Goal: Information Seeking & Learning: Stay updated

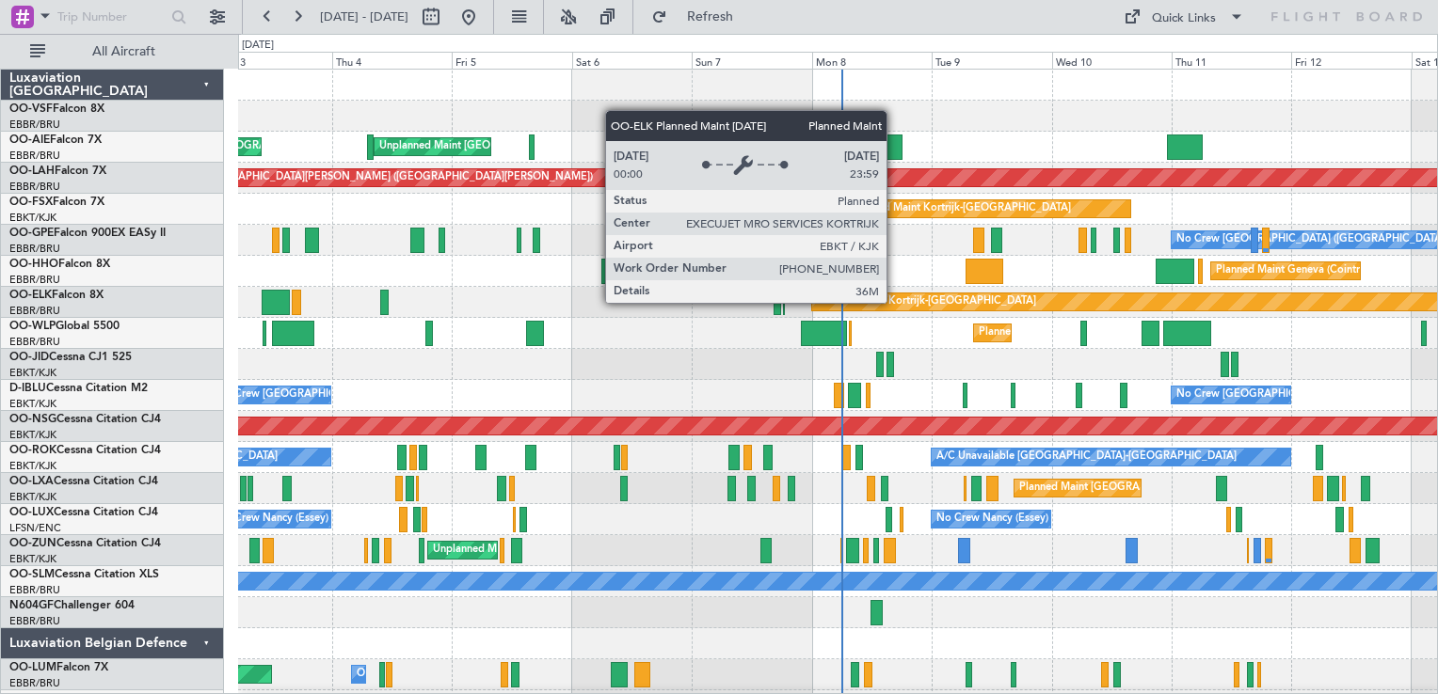
click at [895, 302] on div "Planned Maint Kortrijk-[GEOGRAPHIC_DATA]" at bounding box center [926, 302] width 219 height 28
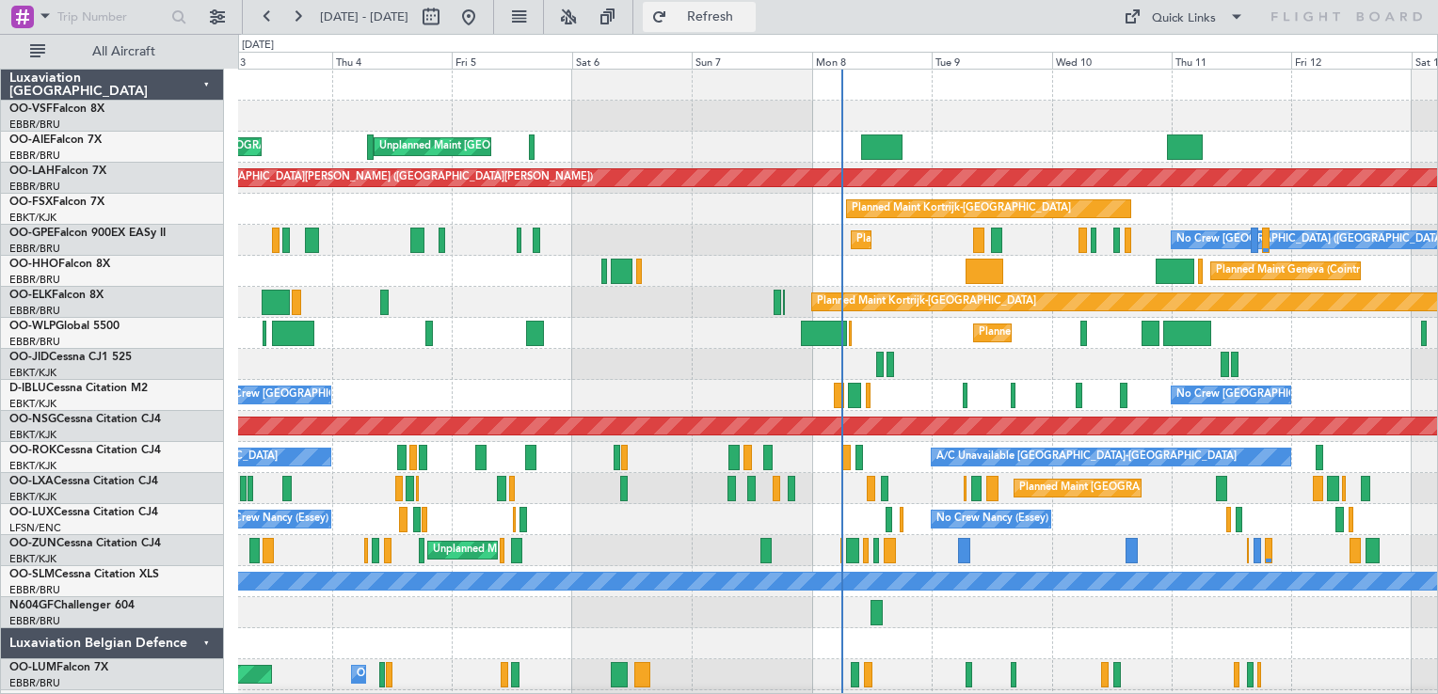
click at [750, 17] on span "Refresh" at bounding box center [710, 16] width 79 height 13
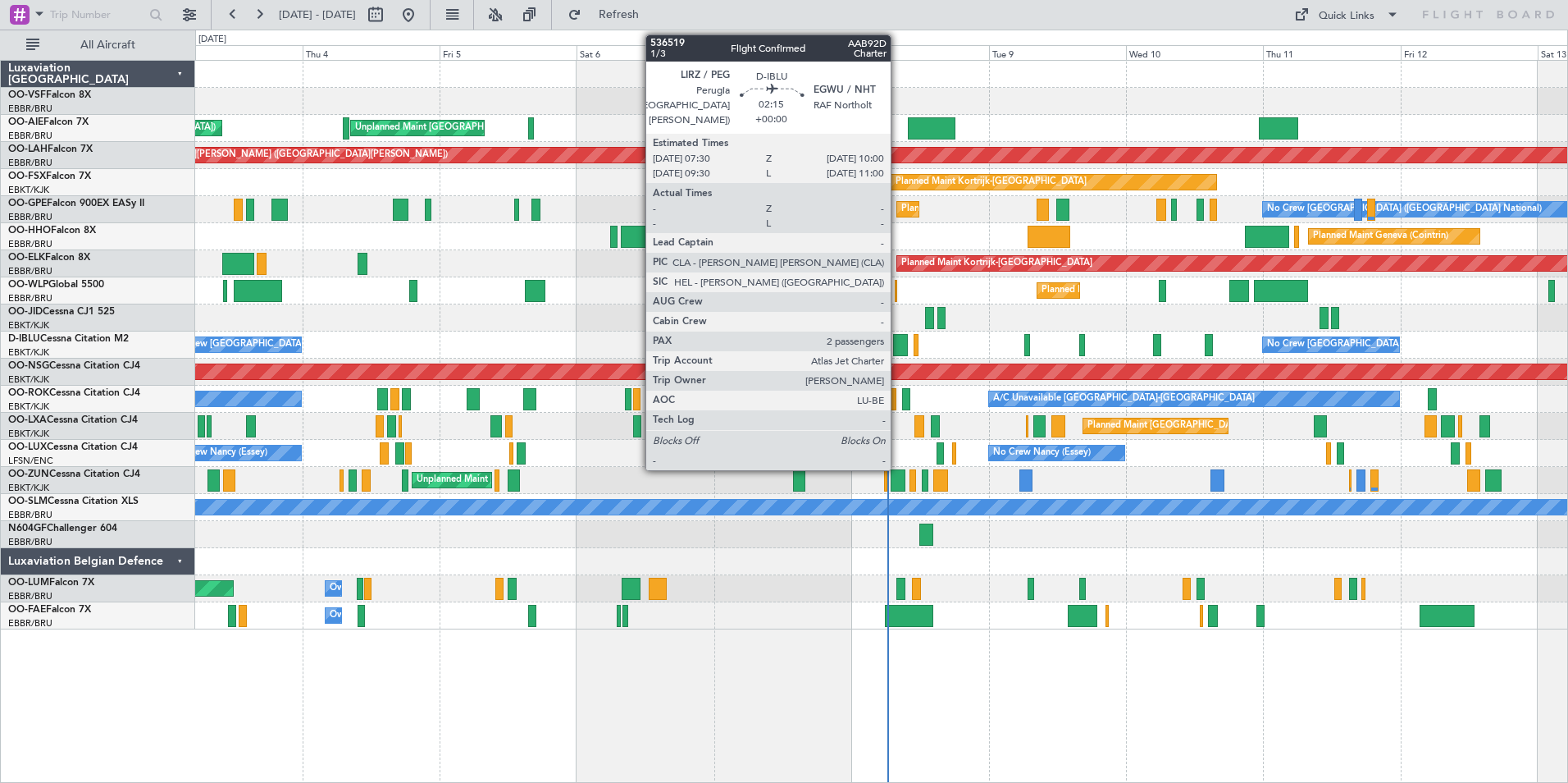
click at [898, 345] on div at bounding box center [900, 344] width 15 height 22
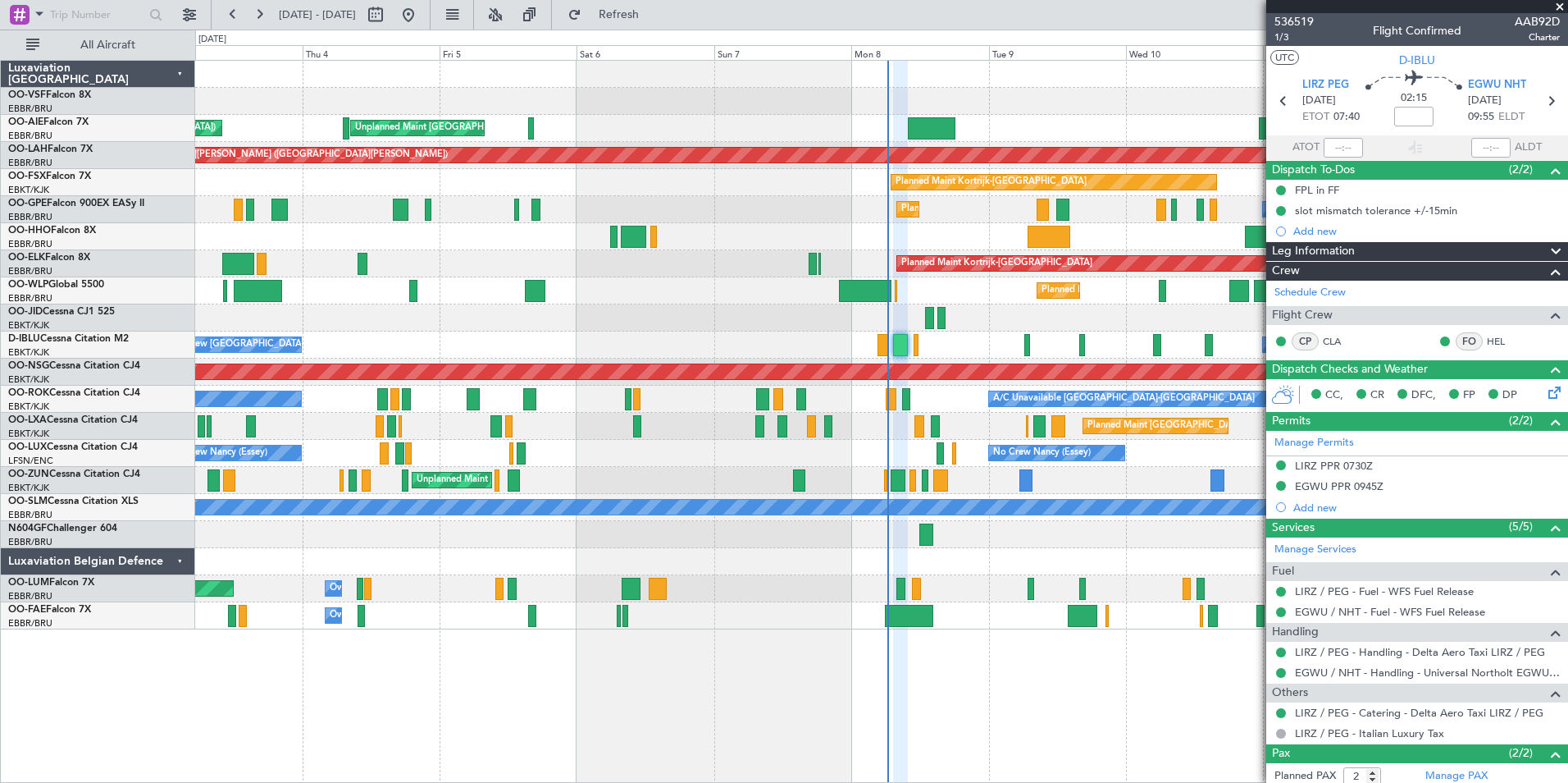
click at [1252, 6] on span at bounding box center [1559, 7] width 17 height 15
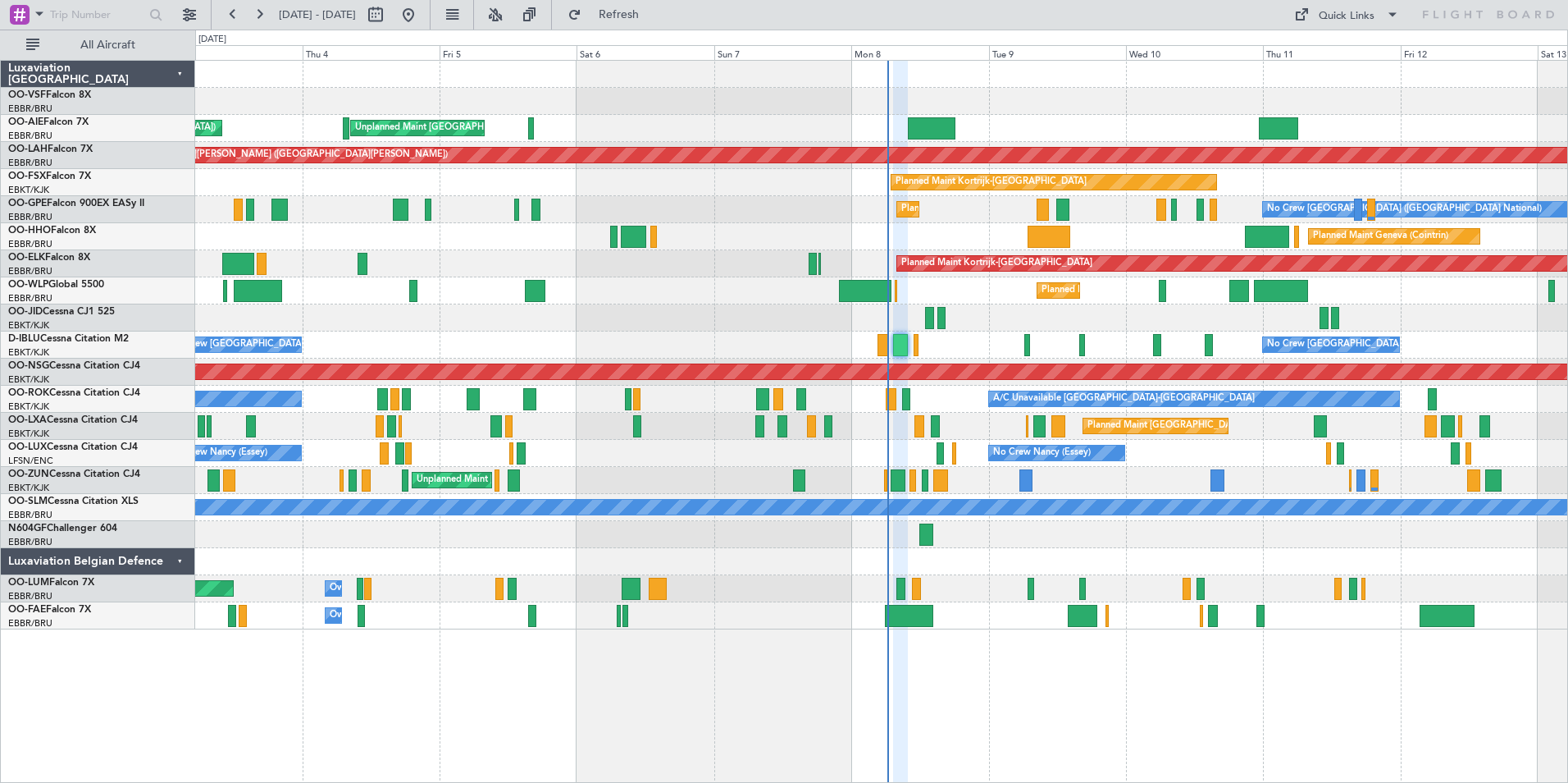
type input "0"
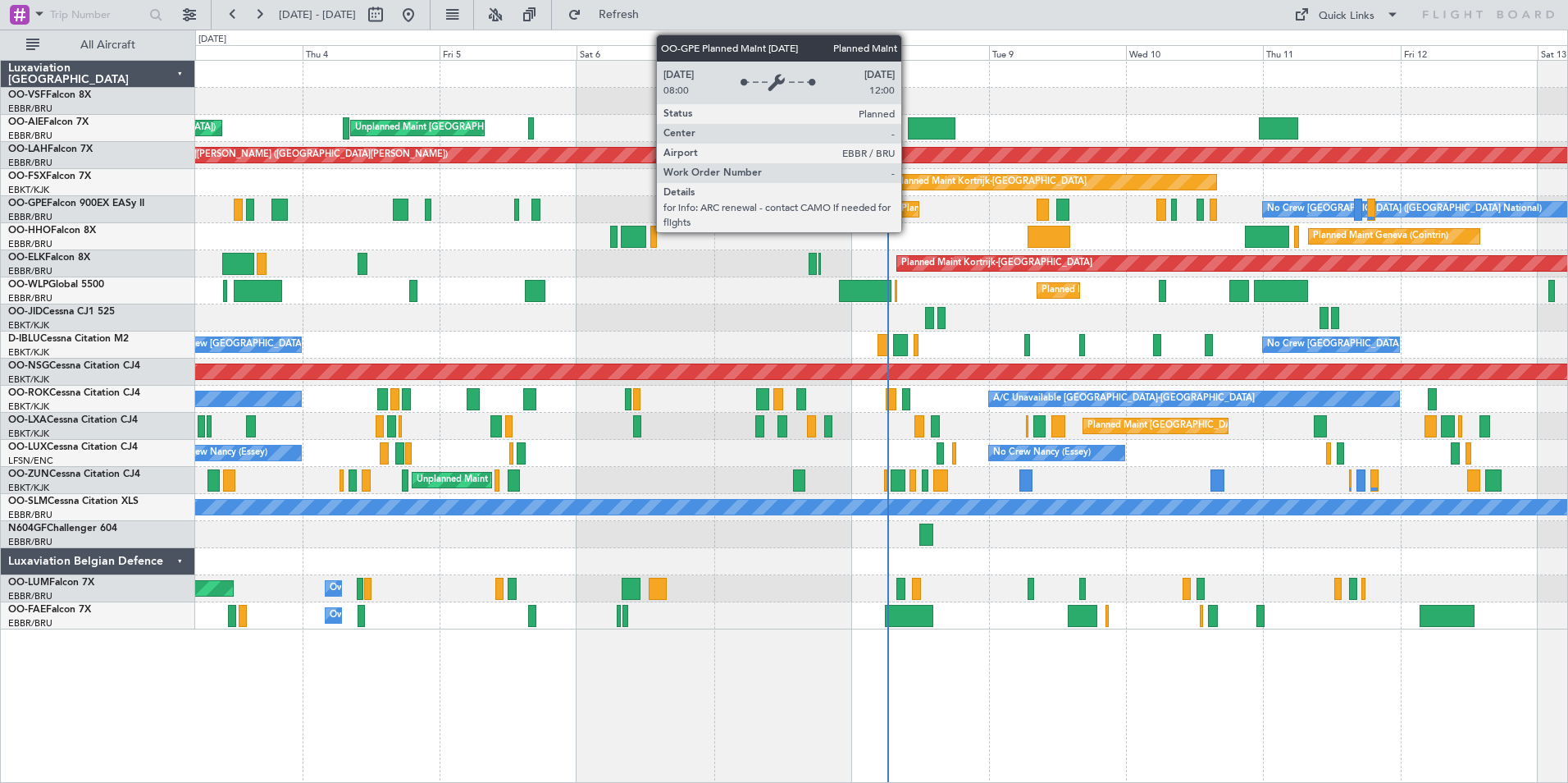
click at [908, 213] on div "Planned Maint [GEOGRAPHIC_DATA] ([GEOGRAPHIC_DATA] National)" at bounding box center [1049, 209] width 297 height 24
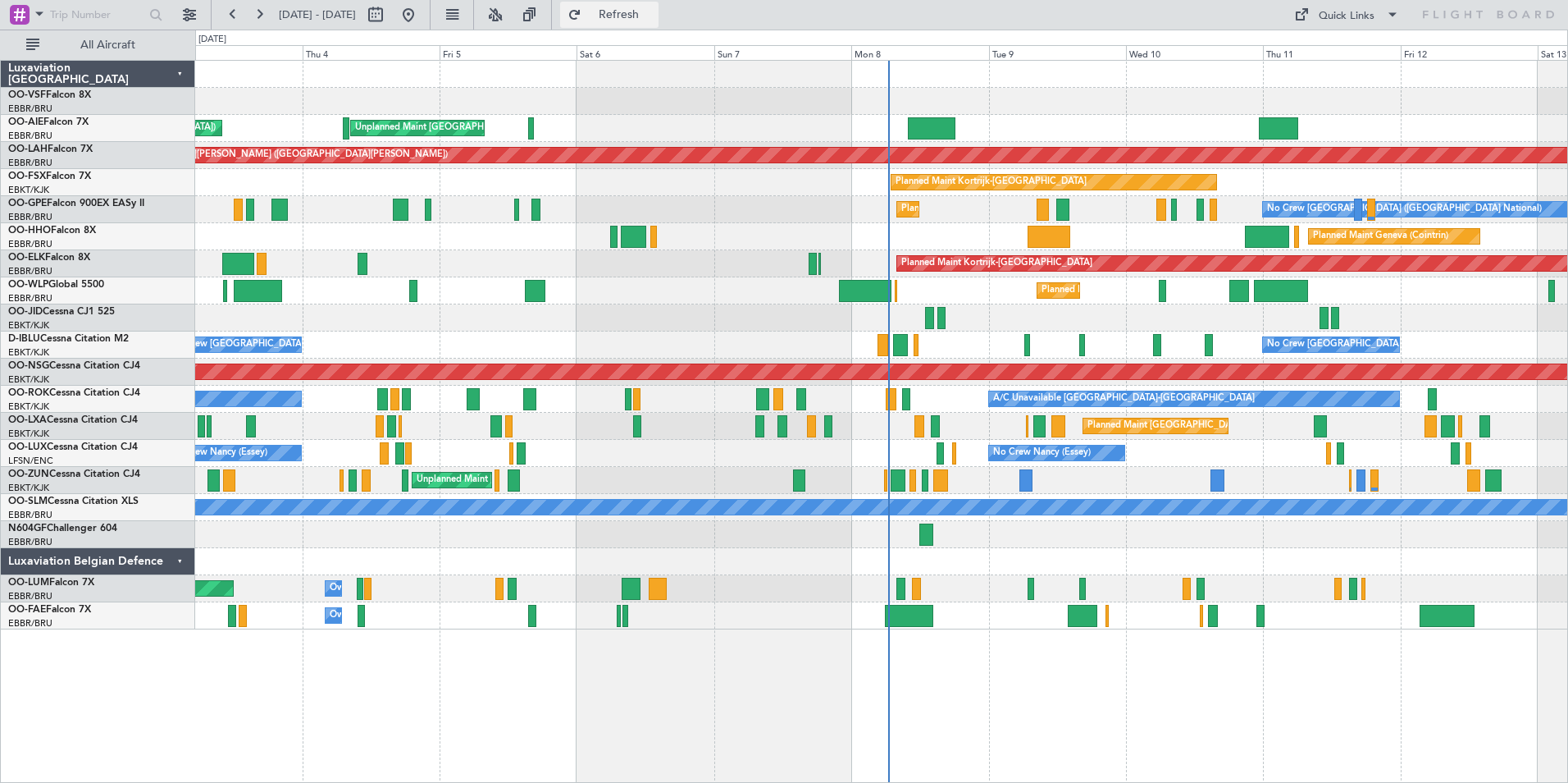
click at [654, 12] on span "Refresh" at bounding box center [619, 14] width 69 height 11
click at [653, 16] on span "Refresh" at bounding box center [619, 14] width 69 height 11
click at [40, 584] on span "OO-LUM" at bounding box center [28, 582] width 41 height 10
click at [654, 15] on span "Refresh" at bounding box center [619, 14] width 69 height 11
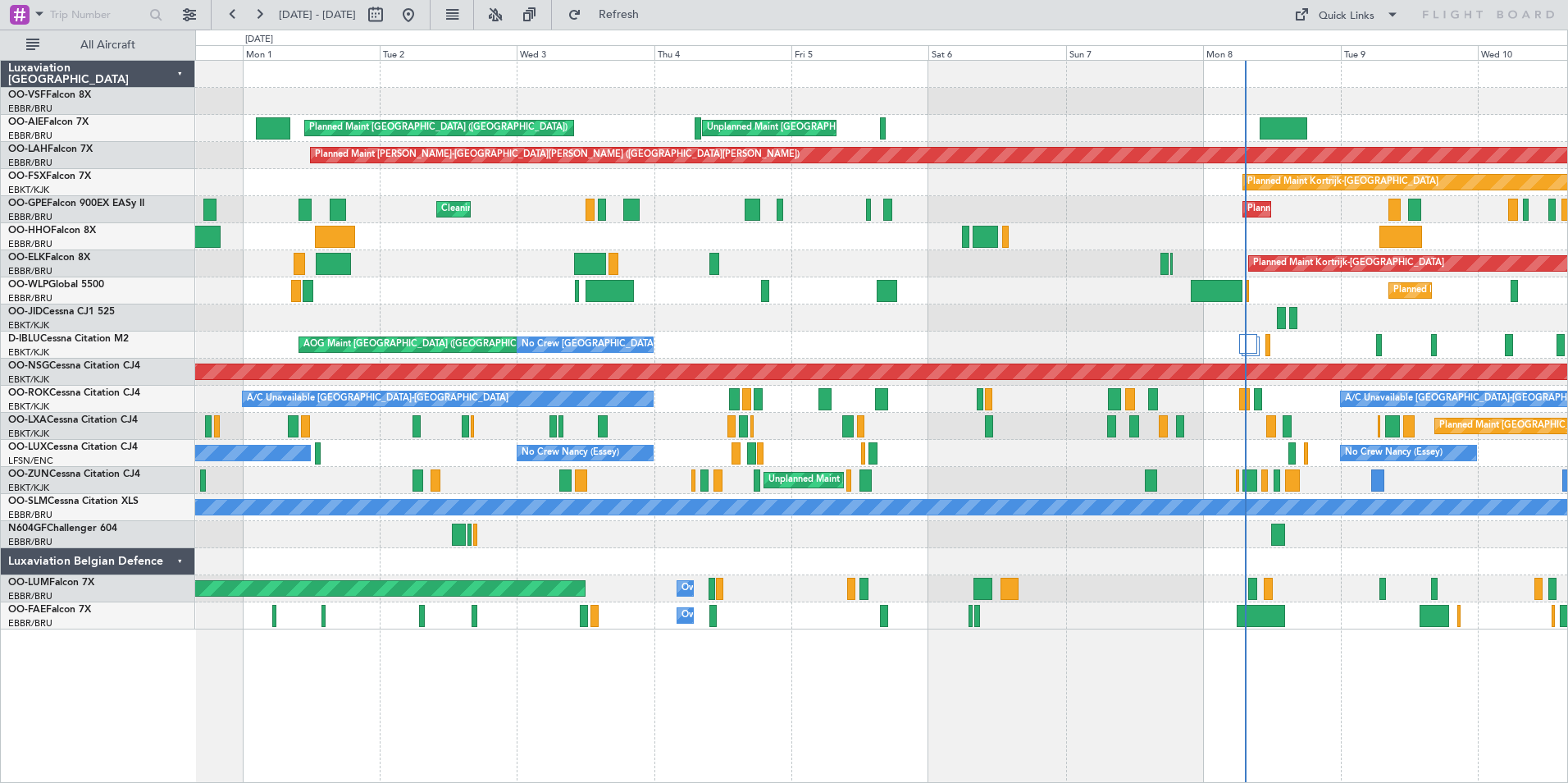
click at [623, 483] on div "Unplanned Maint [GEOGRAPHIC_DATA] ([GEOGRAPHIC_DATA]) Planned Maint [GEOGRAPHIC…" at bounding box center [881, 480] width 1372 height 27
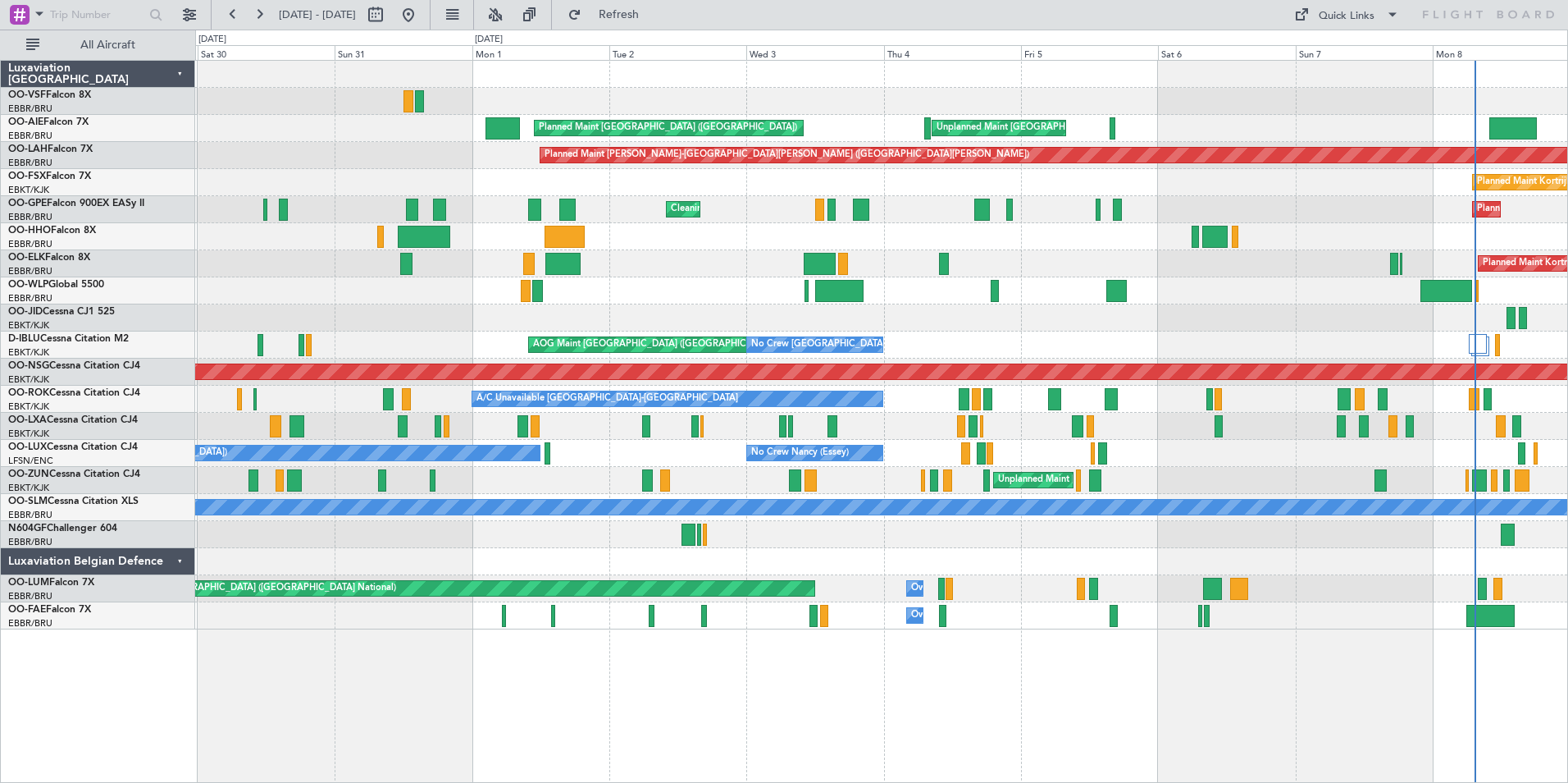
click at [609, 480] on div "Unplanned Maint [GEOGRAPHIC_DATA] ([GEOGRAPHIC_DATA]) Planned Maint [GEOGRAPHIC…" at bounding box center [881, 480] width 1372 height 27
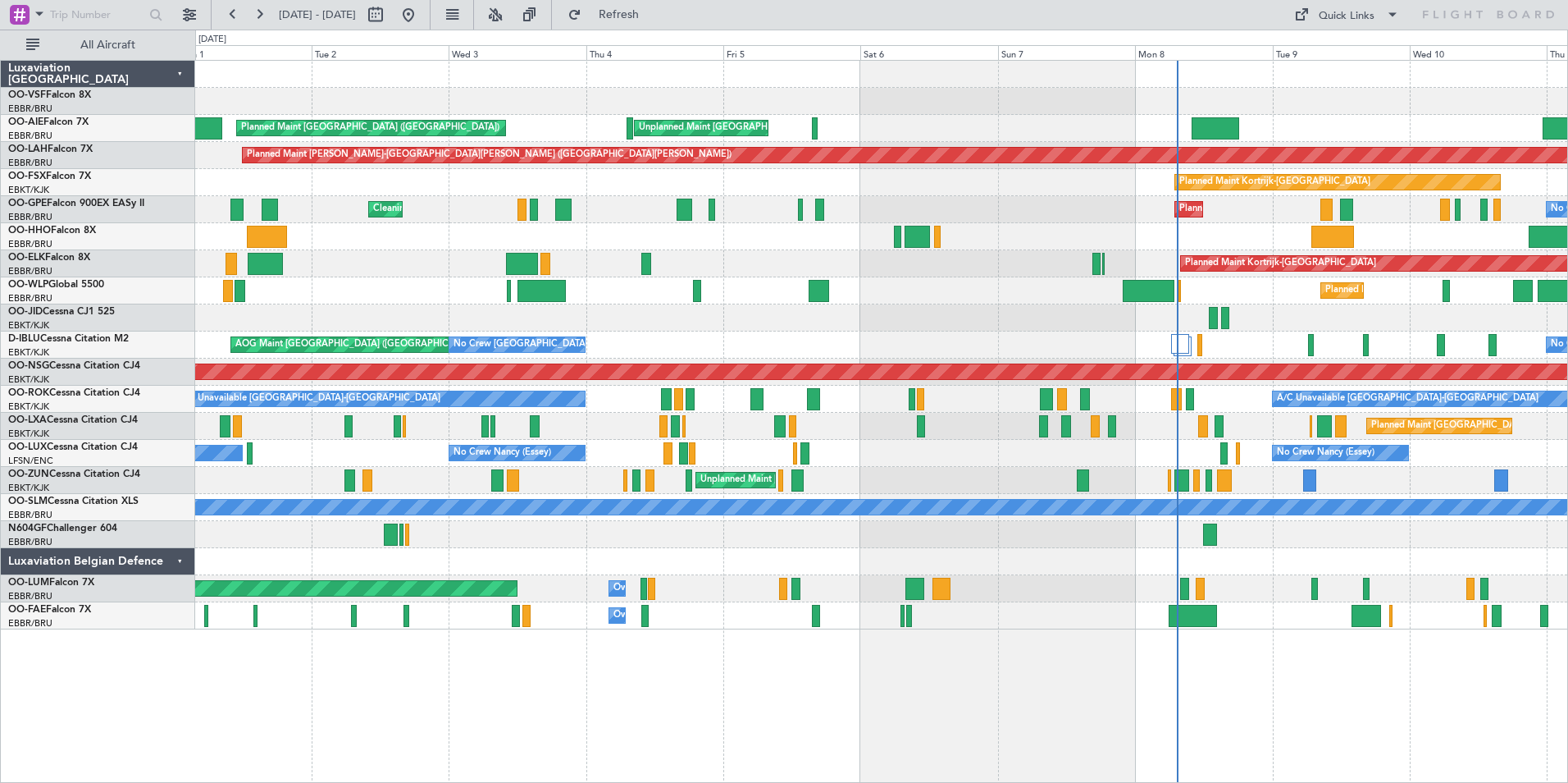
click at [327, 492] on div "Unplanned Maint [GEOGRAPHIC_DATA] ([GEOGRAPHIC_DATA])" at bounding box center [881, 480] width 1372 height 27
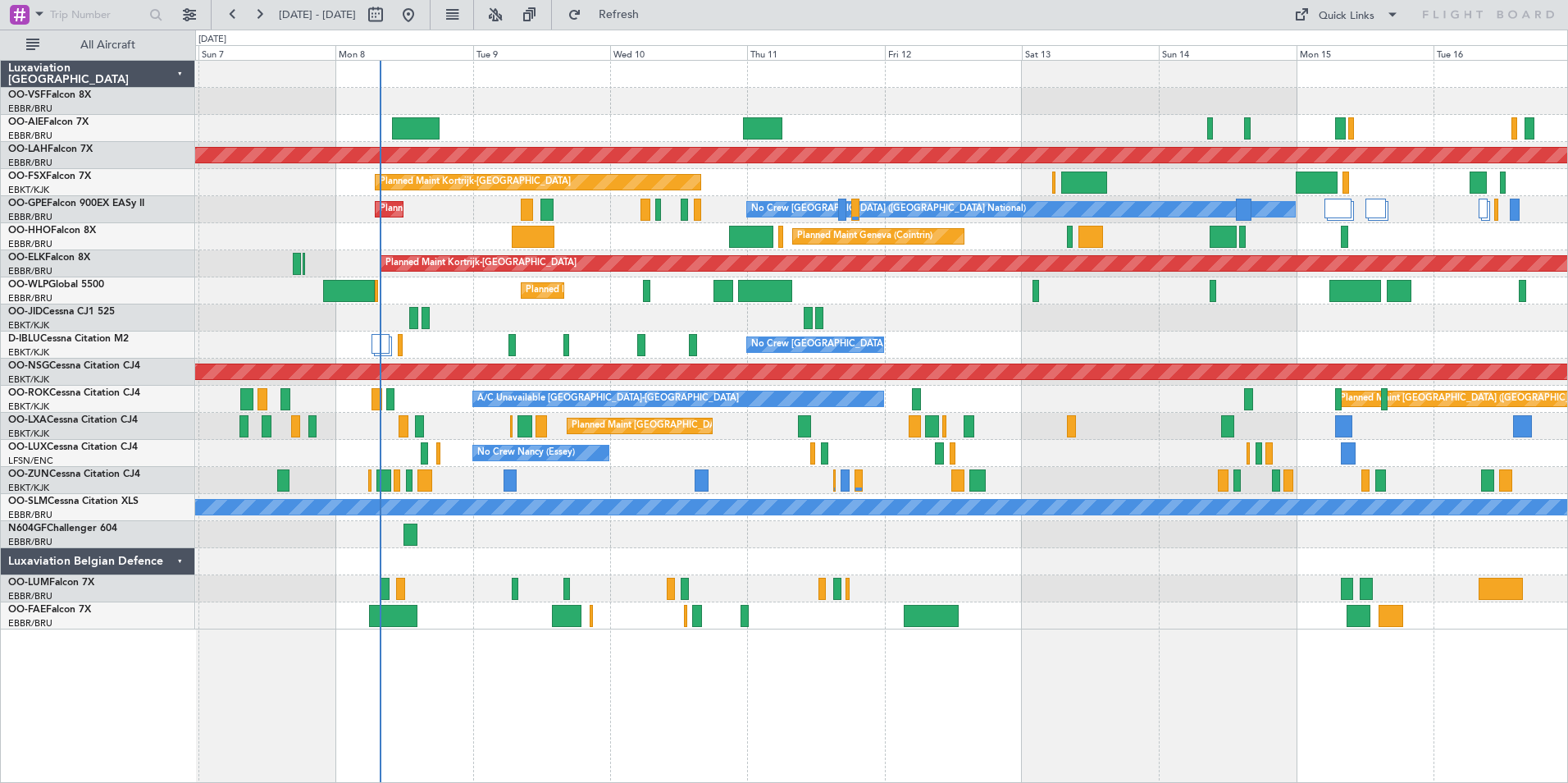
click at [583, 604] on div "Unplanned Maint [GEOGRAPHIC_DATA] ([GEOGRAPHIC_DATA] National) Planned [GEOGRAP…" at bounding box center [881, 421] width 1373 height 723
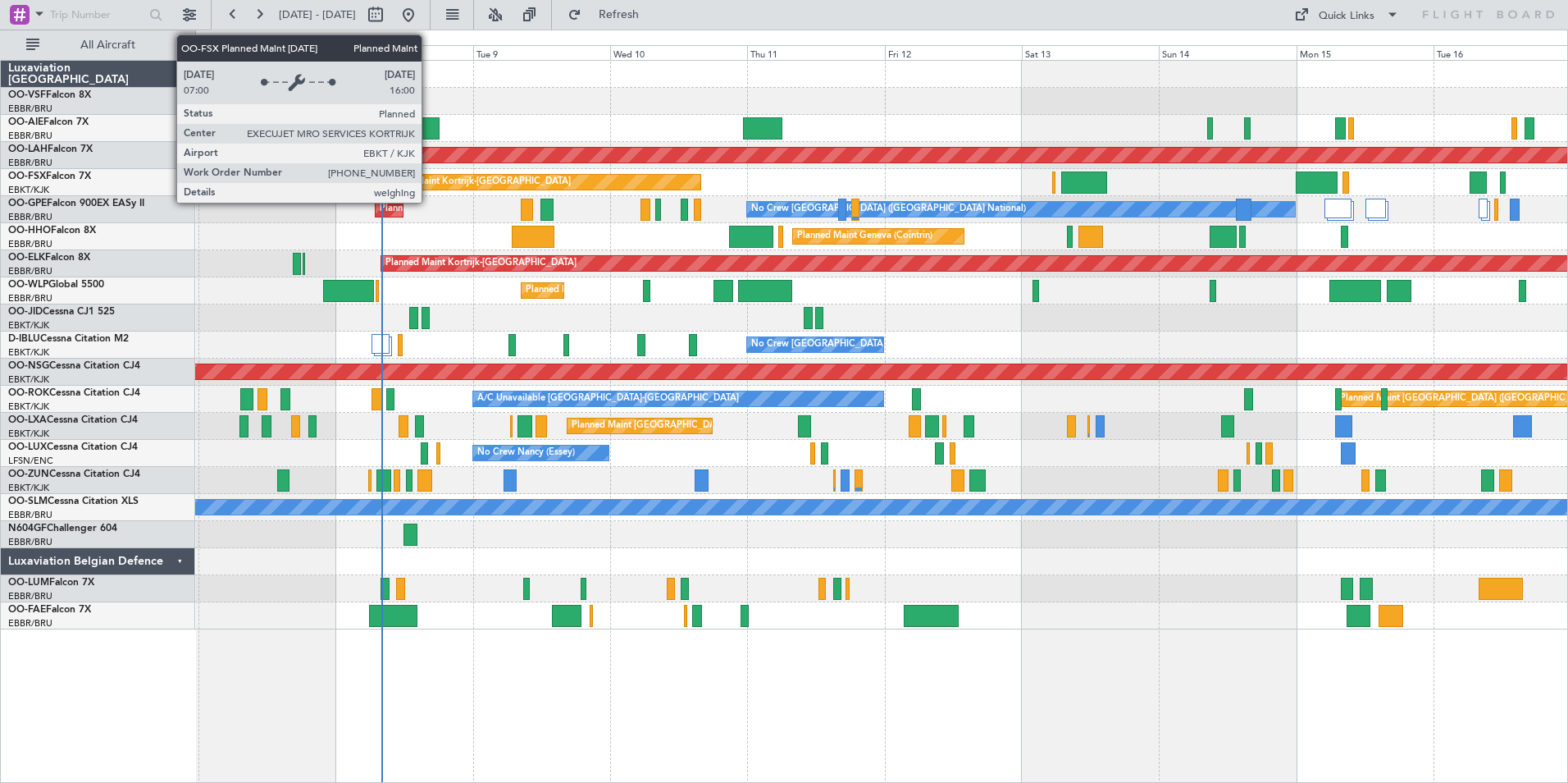
click at [429, 182] on div "Planned Maint Kortrijk-[GEOGRAPHIC_DATA]" at bounding box center [475, 182] width 191 height 24
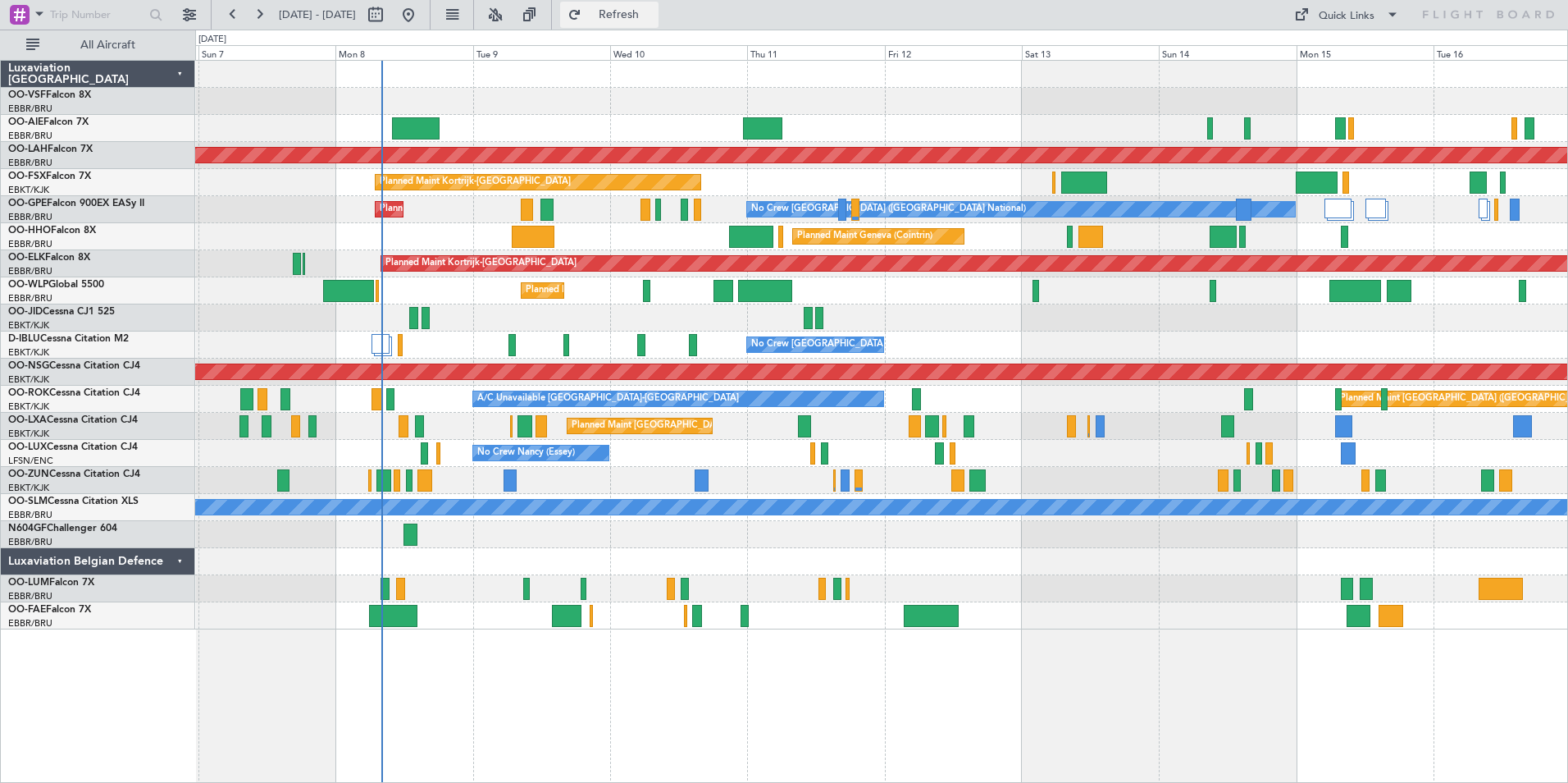
click at [654, 13] on span "Refresh" at bounding box center [619, 14] width 69 height 11
click at [266, 17] on button at bounding box center [259, 15] width 26 height 26
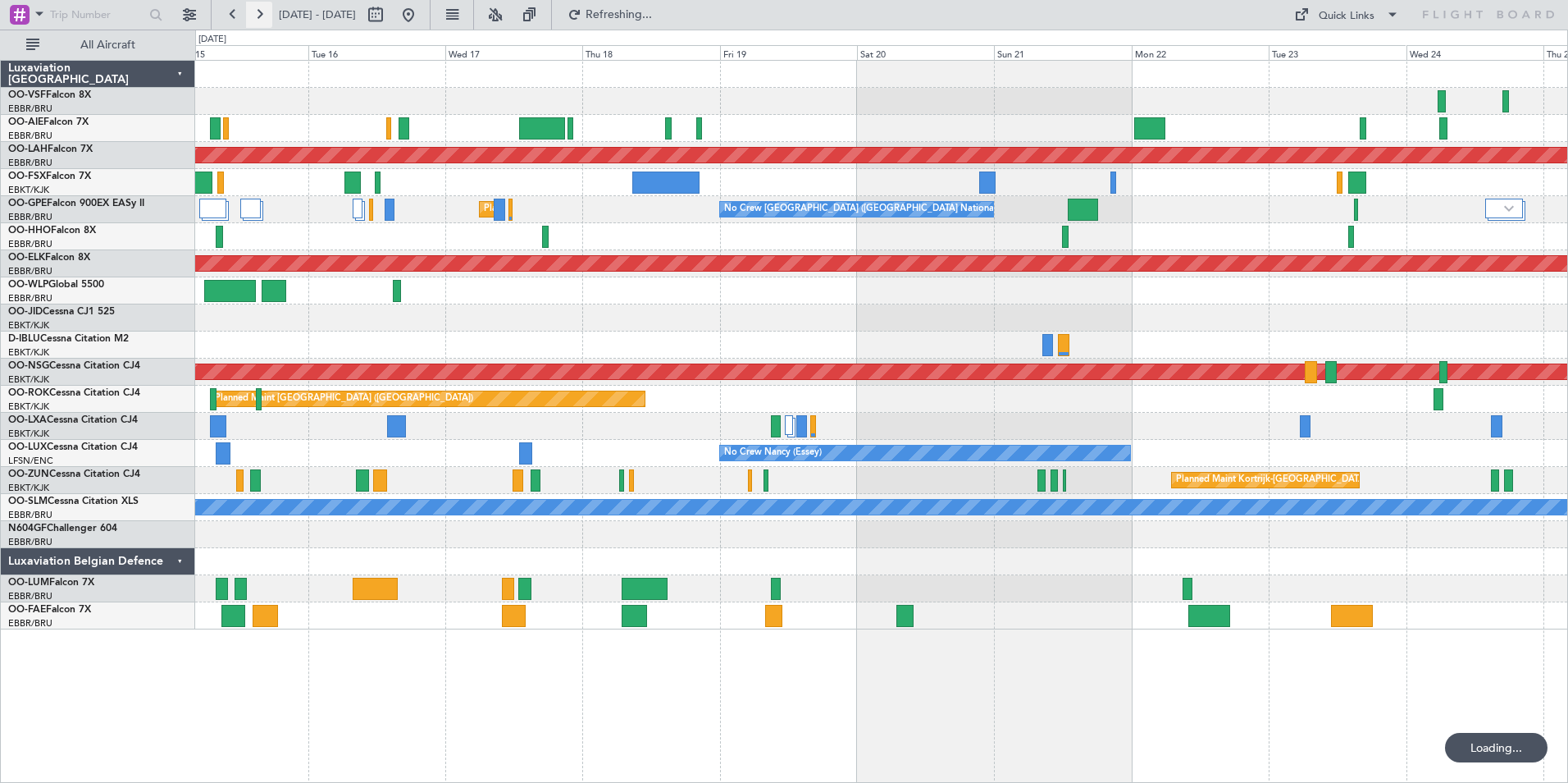
click at [266, 17] on button at bounding box center [259, 15] width 26 height 26
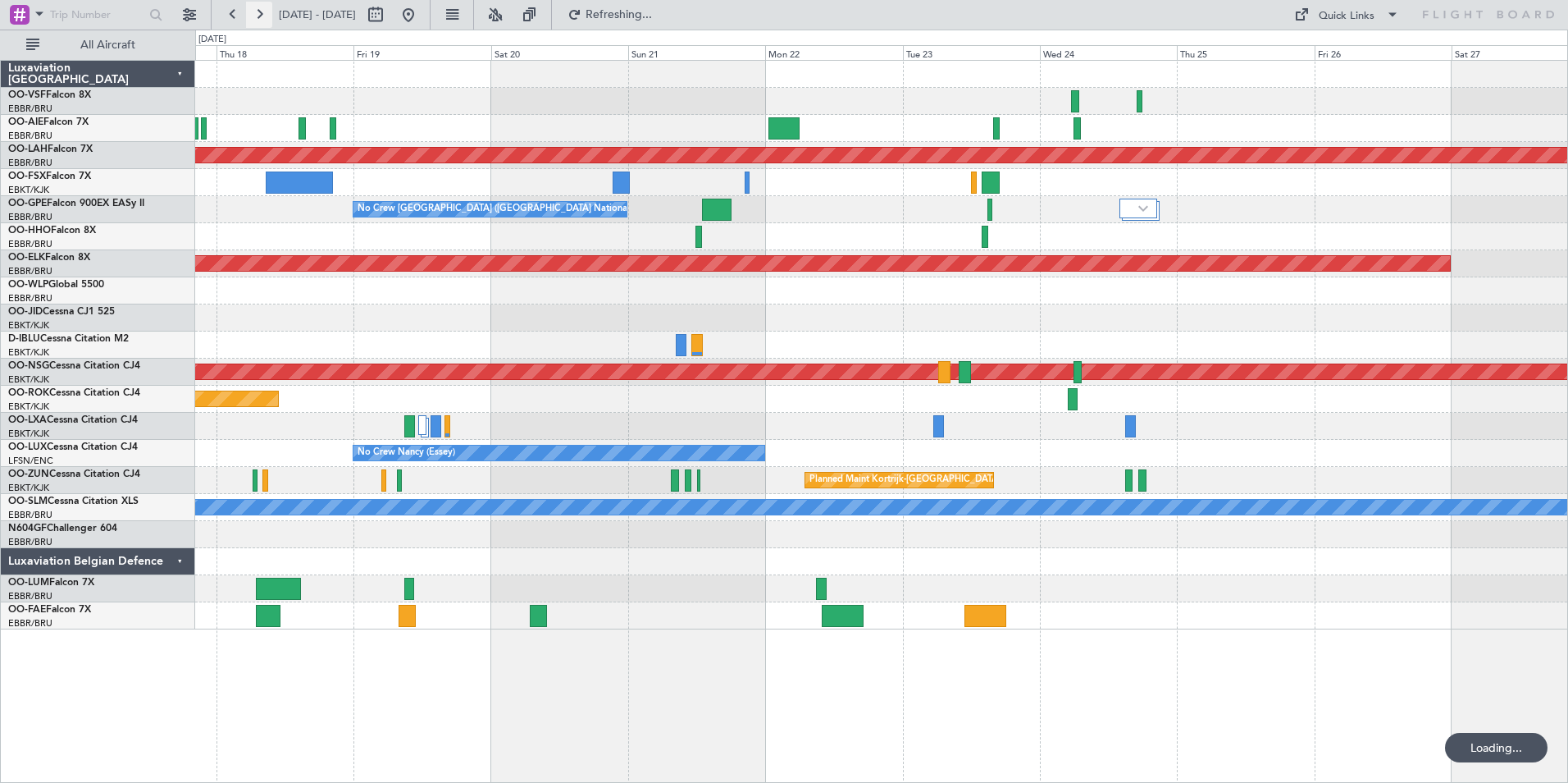
click at [266, 17] on button at bounding box center [259, 15] width 26 height 26
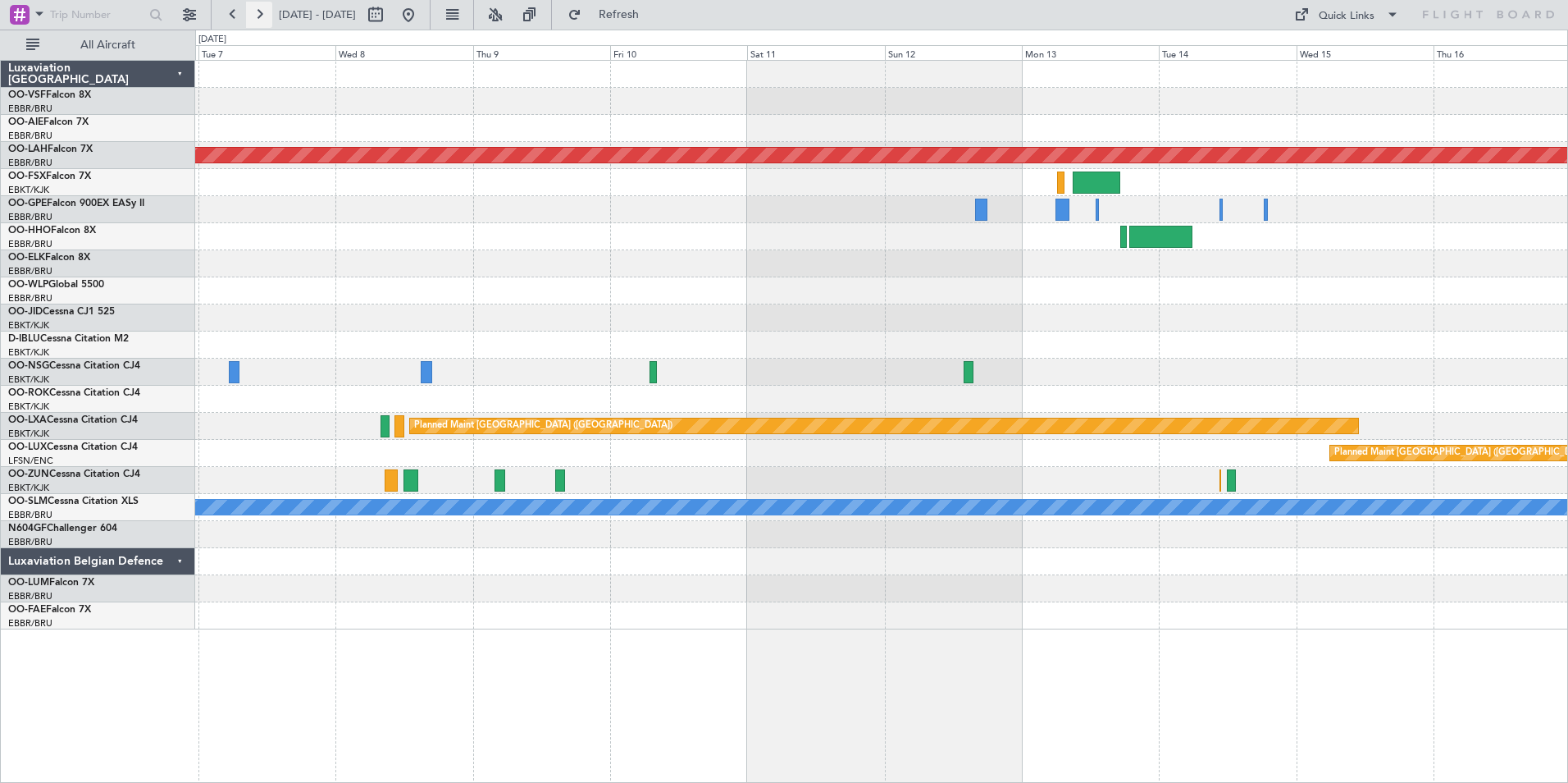
click at [266, 17] on button at bounding box center [259, 15] width 26 height 26
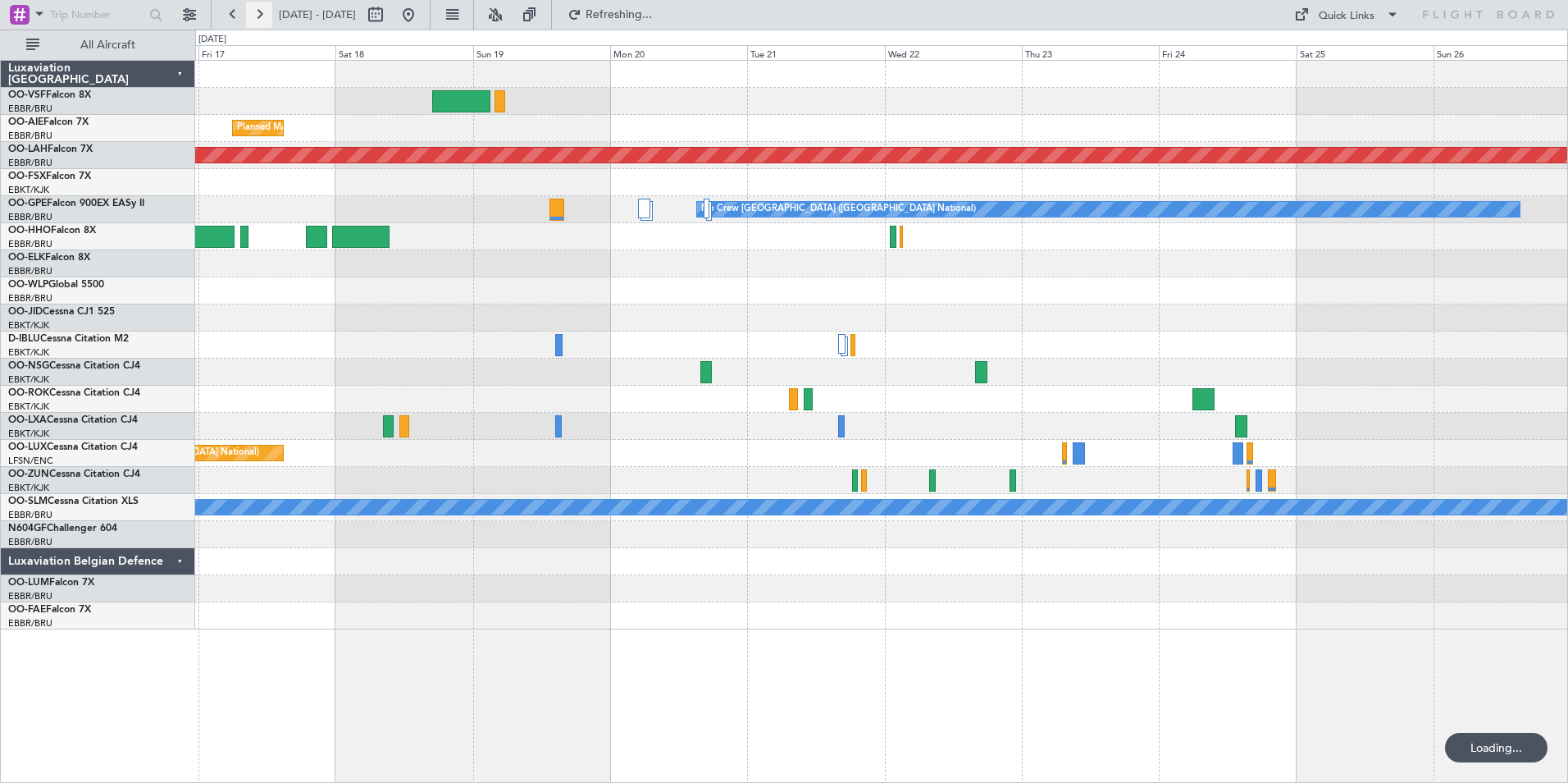
click at [266, 17] on button at bounding box center [259, 15] width 26 height 26
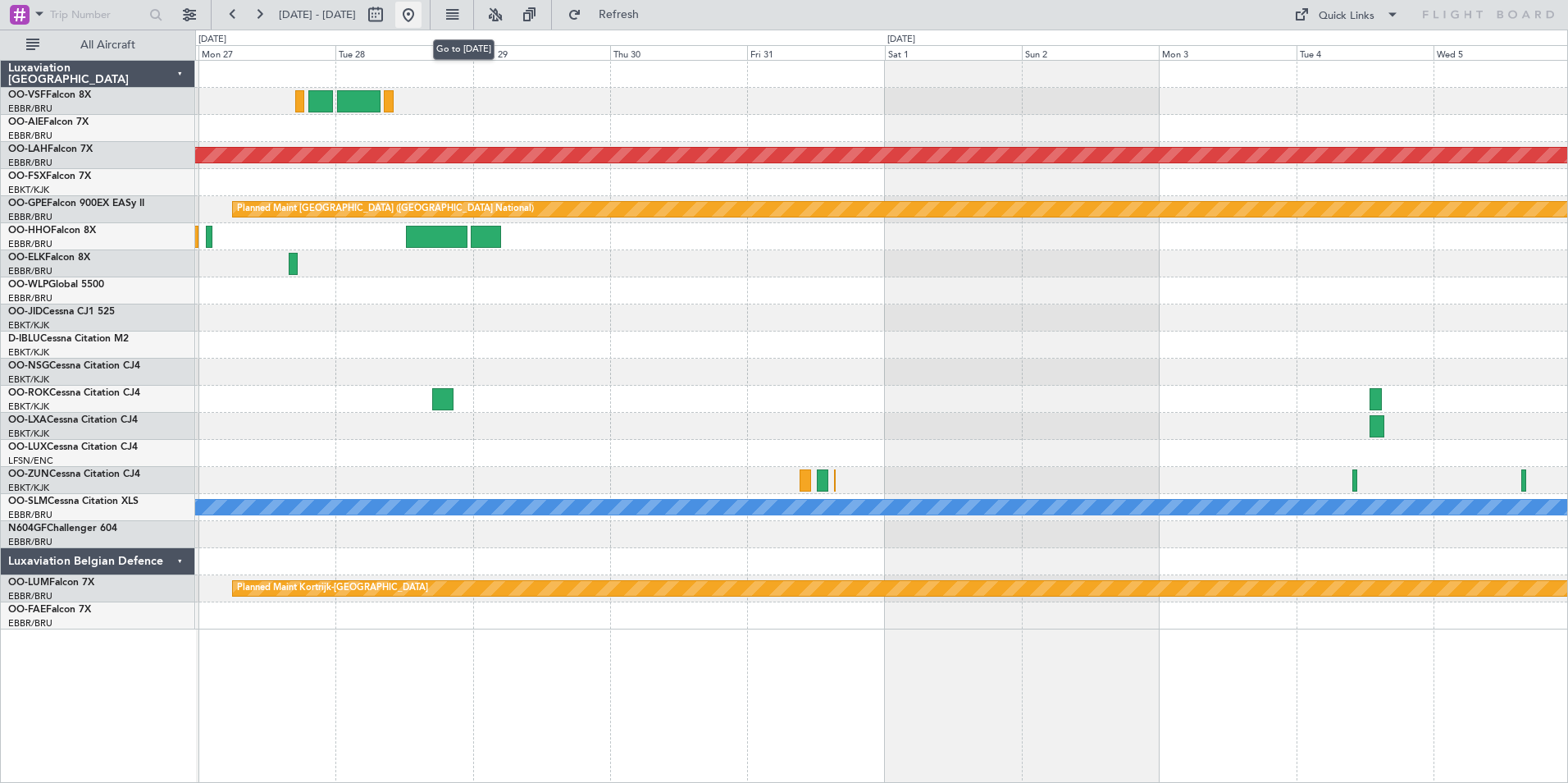
click at [422, 13] on button at bounding box center [408, 15] width 26 height 26
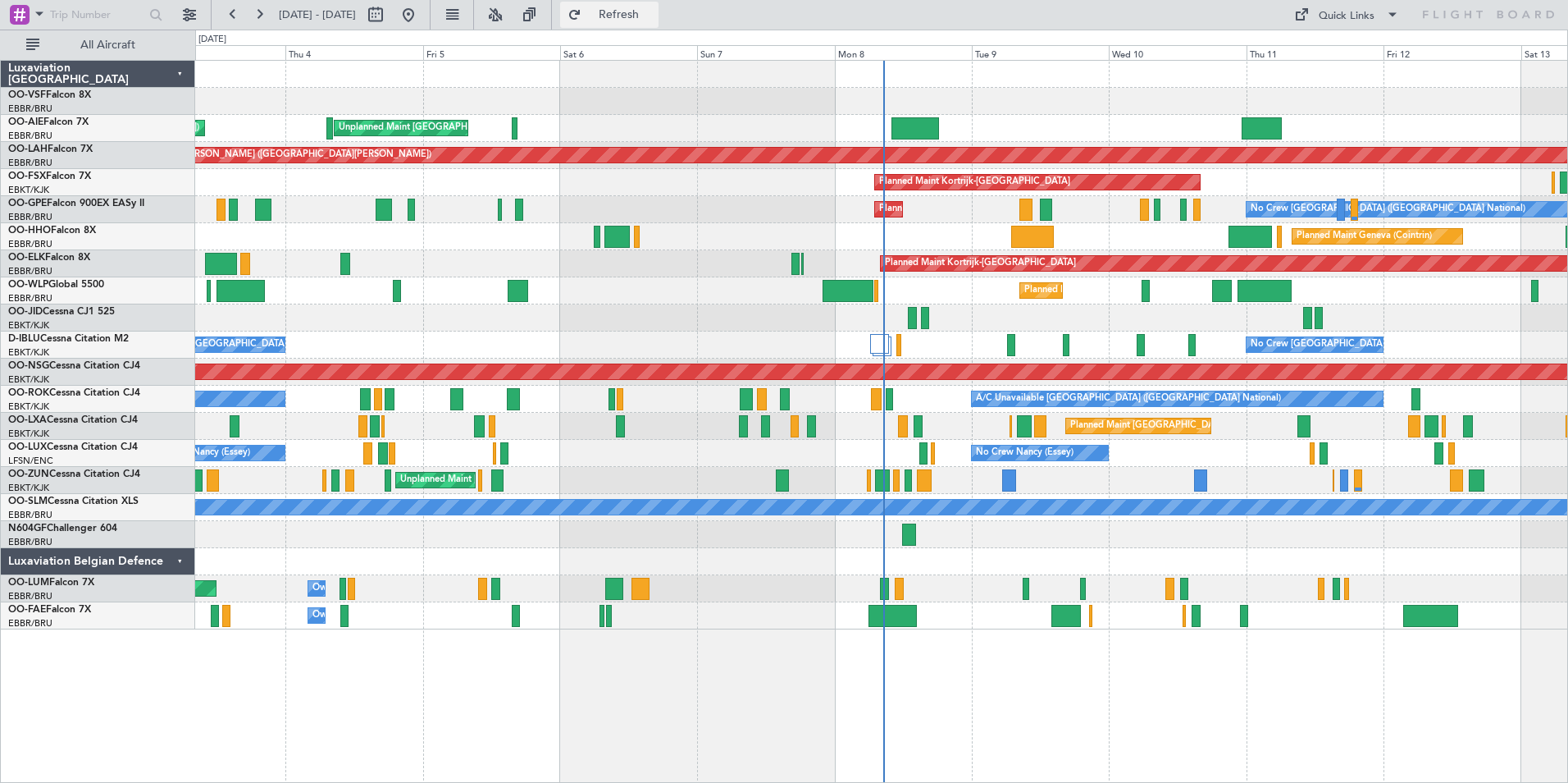
click at [654, 15] on span "Refresh" at bounding box center [619, 14] width 69 height 11
click at [264, 16] on button at bounding box center [259, 15] width 26 height 26
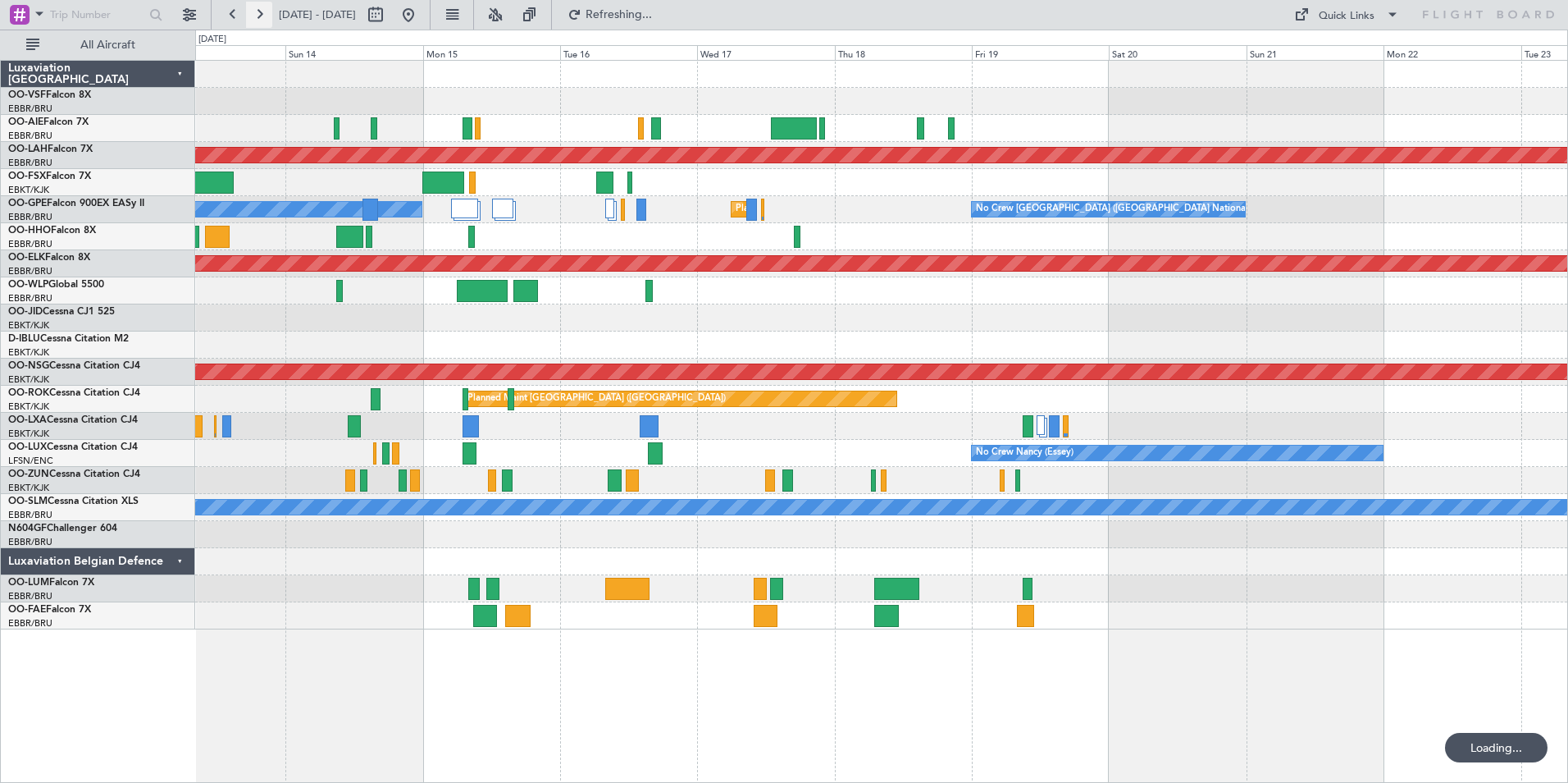
click at [264, 16] on button at bounding box center [259, 15] width 26 height 26
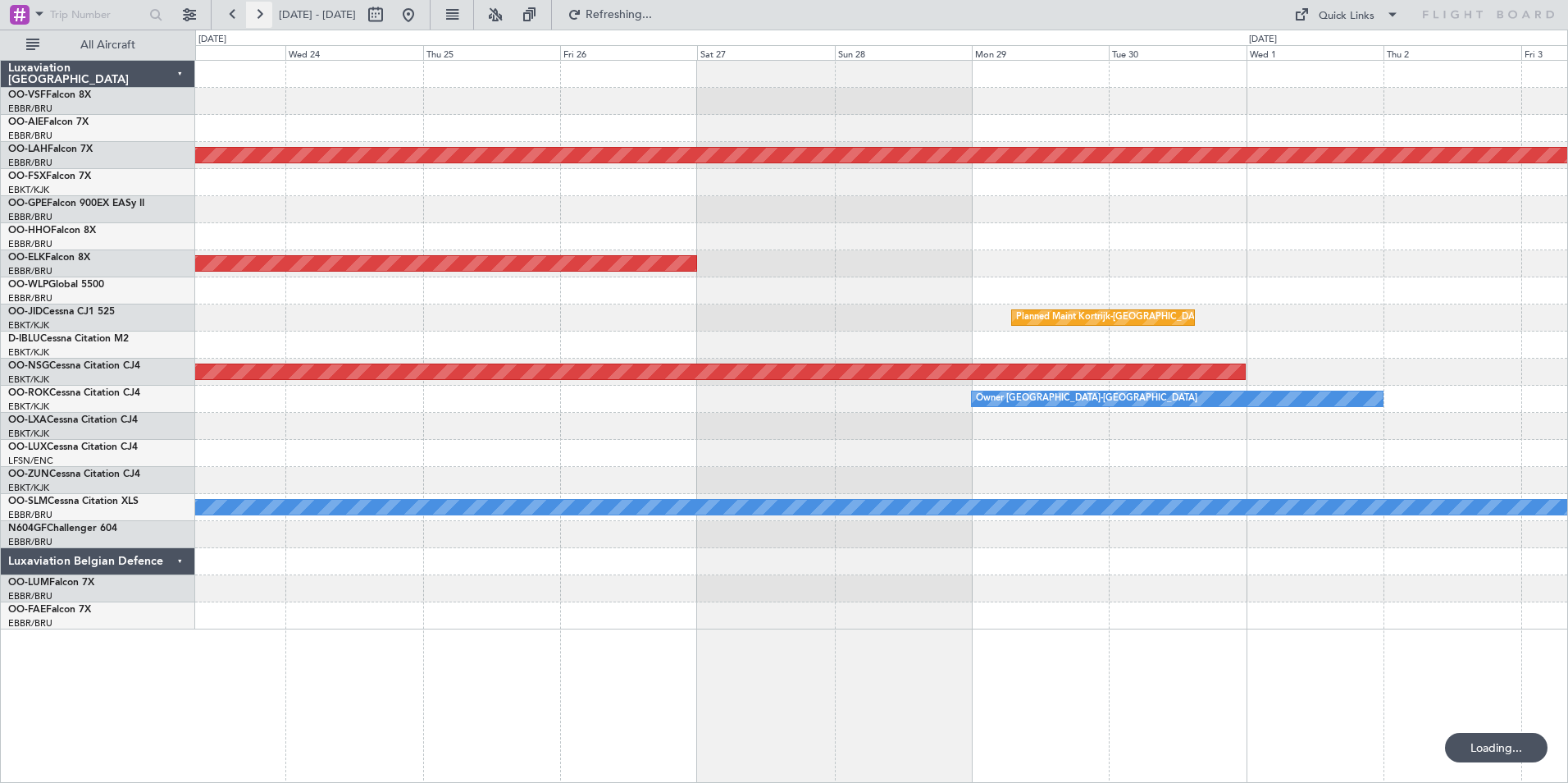
click at [264, 16] on button at bounding box center [259, 15] width 26 height 26
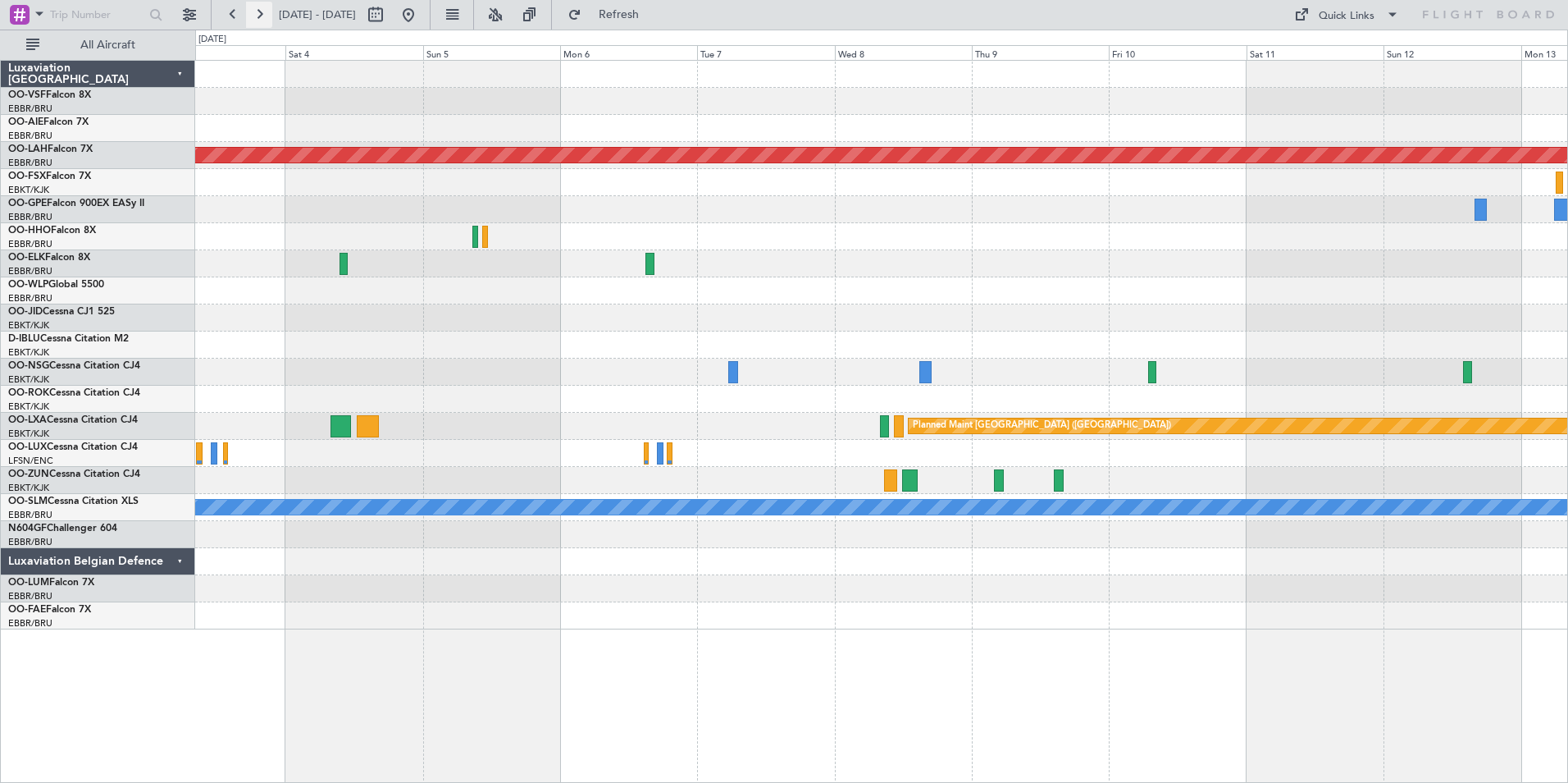
click at [264, 16] on button at bounding box center [259, 15] width 26 height 26
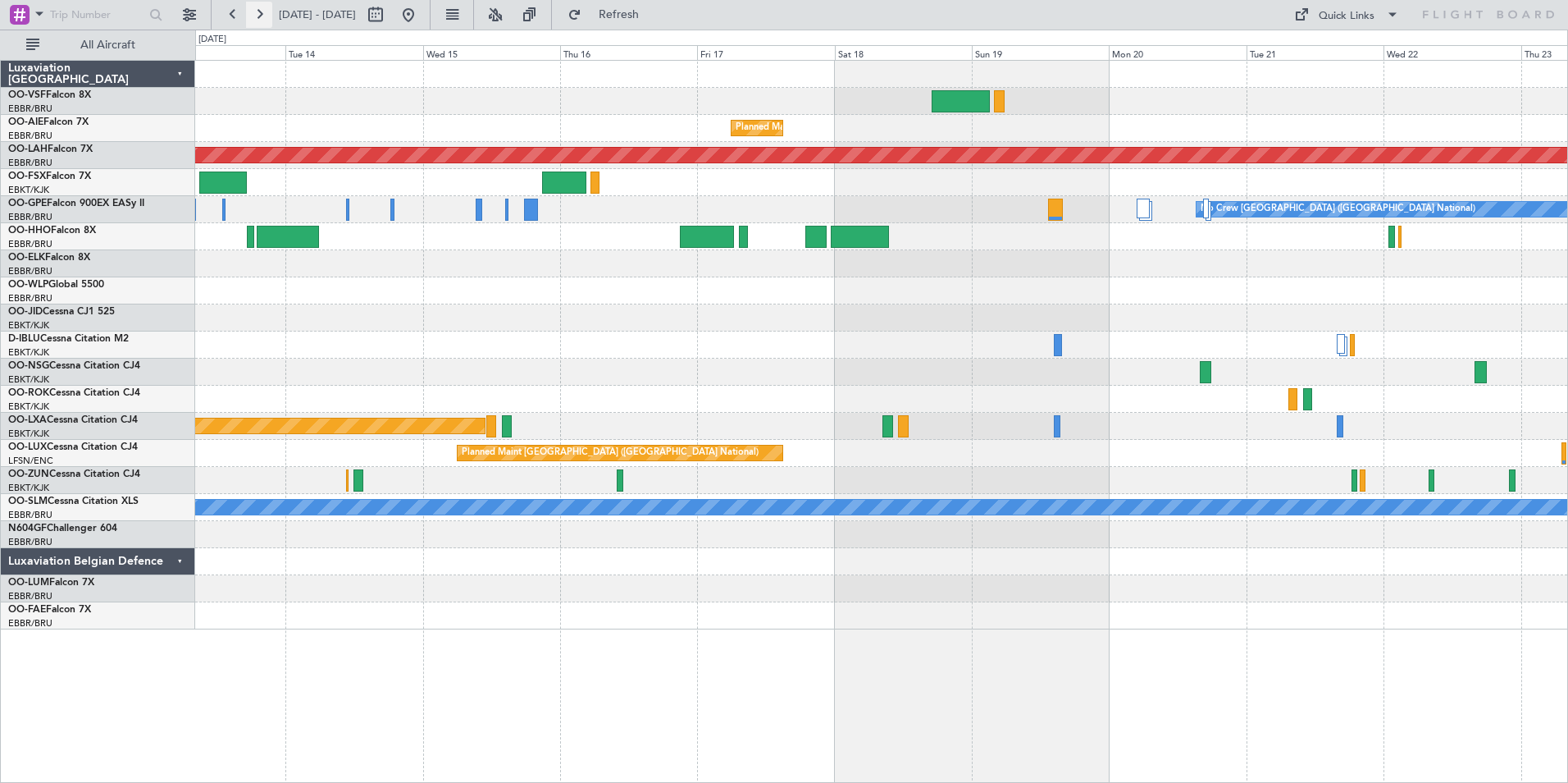
click at [264, 16] on button at bounding box center [259, 15] width 26 height 26
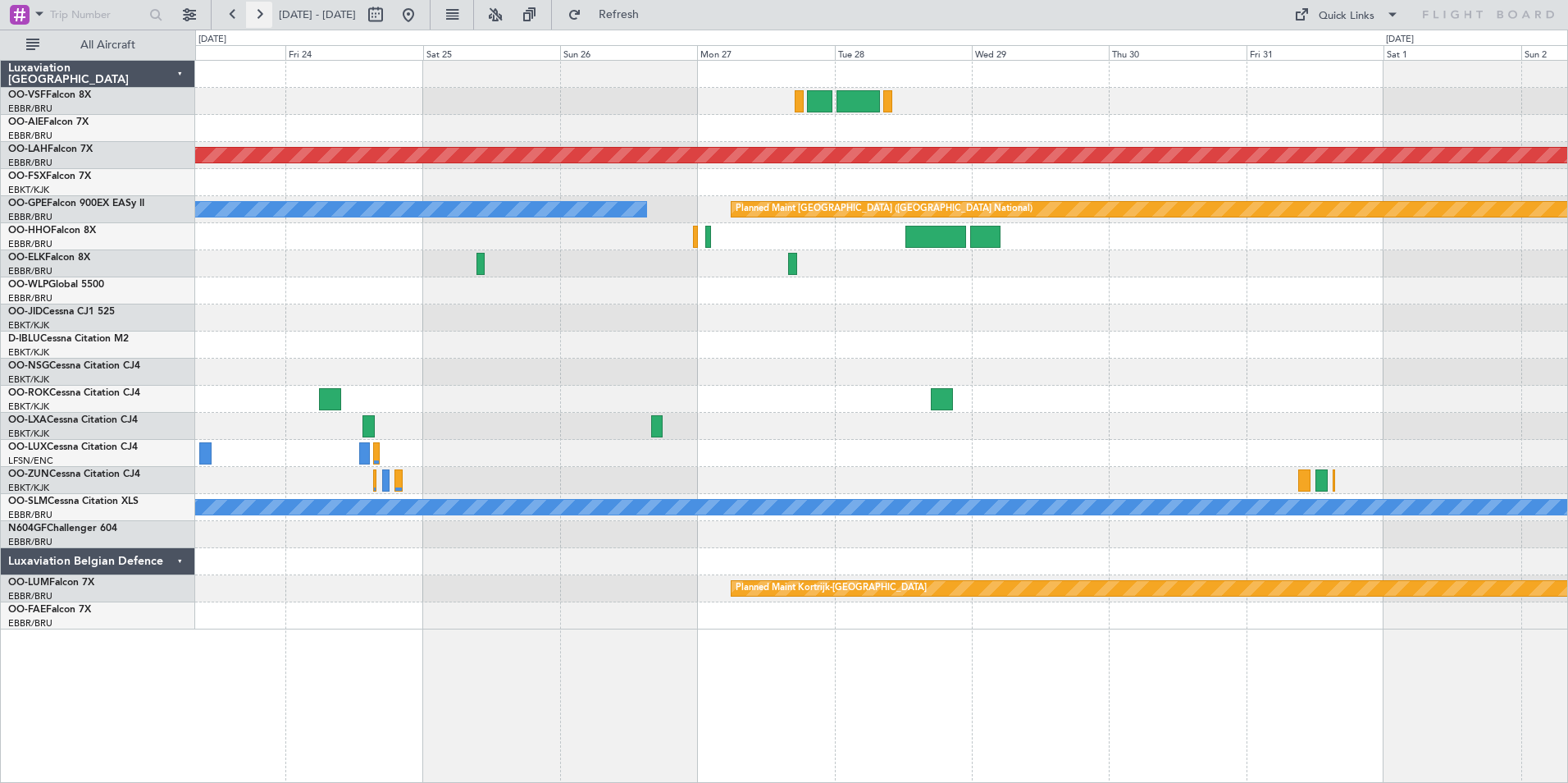
click at [259, 17] on button at bounding box center [259, 15] width 26 height 26
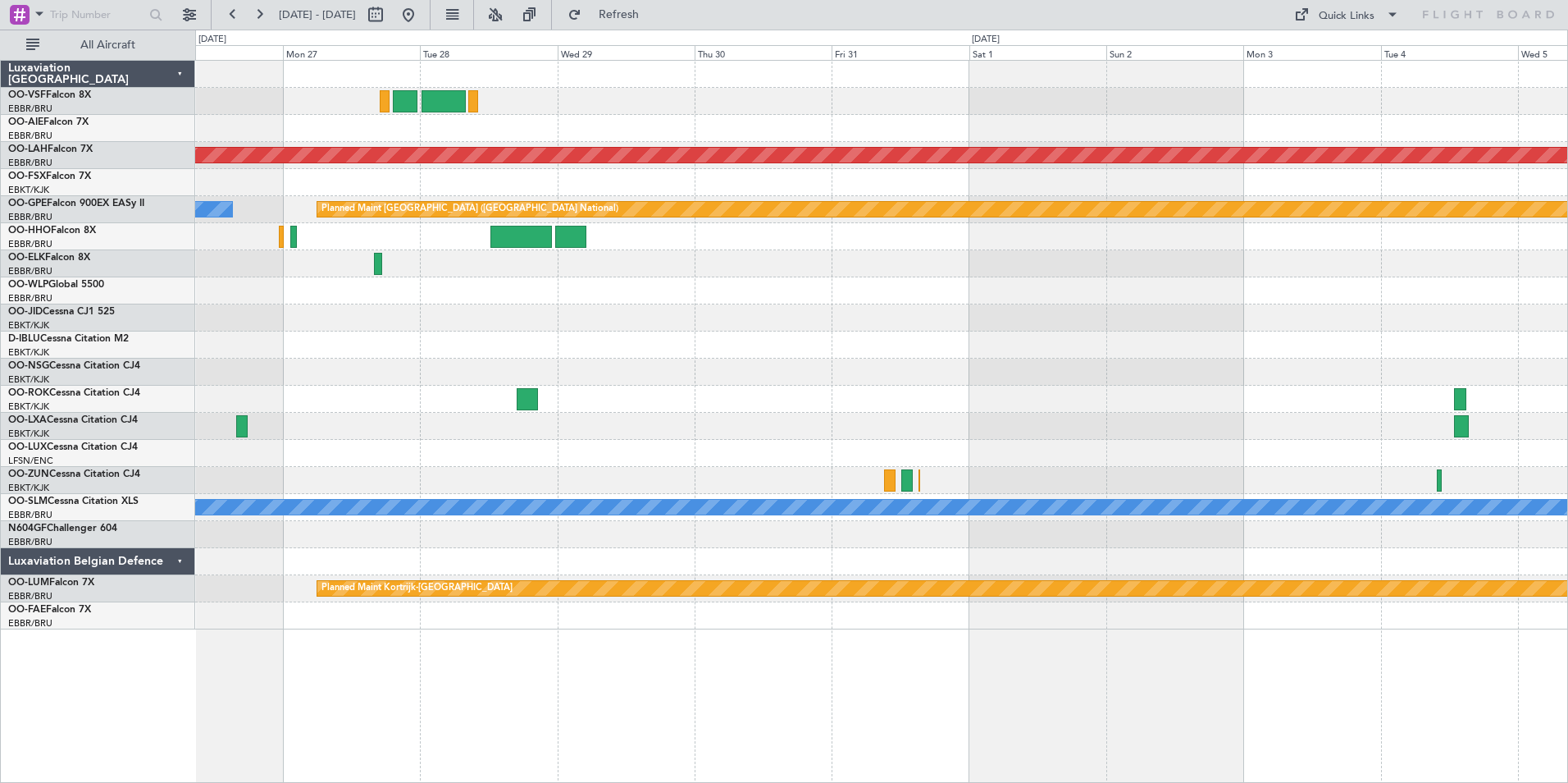
click at [1252, 231] on div at bounding box center [881, 236] width 1372 height 27
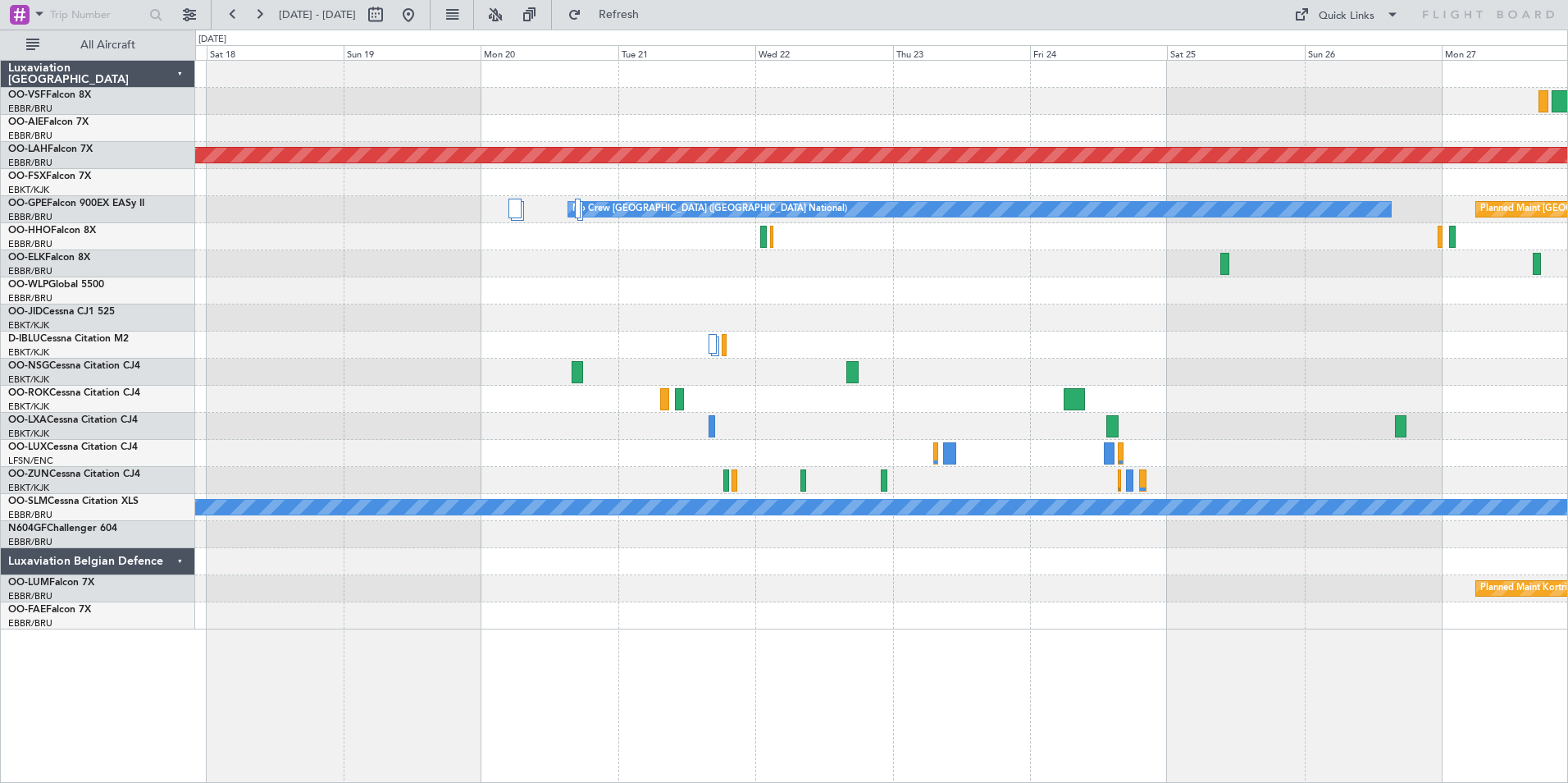
click at [933, 249] on div at bounding box center [881, 236] width 1372 height 27
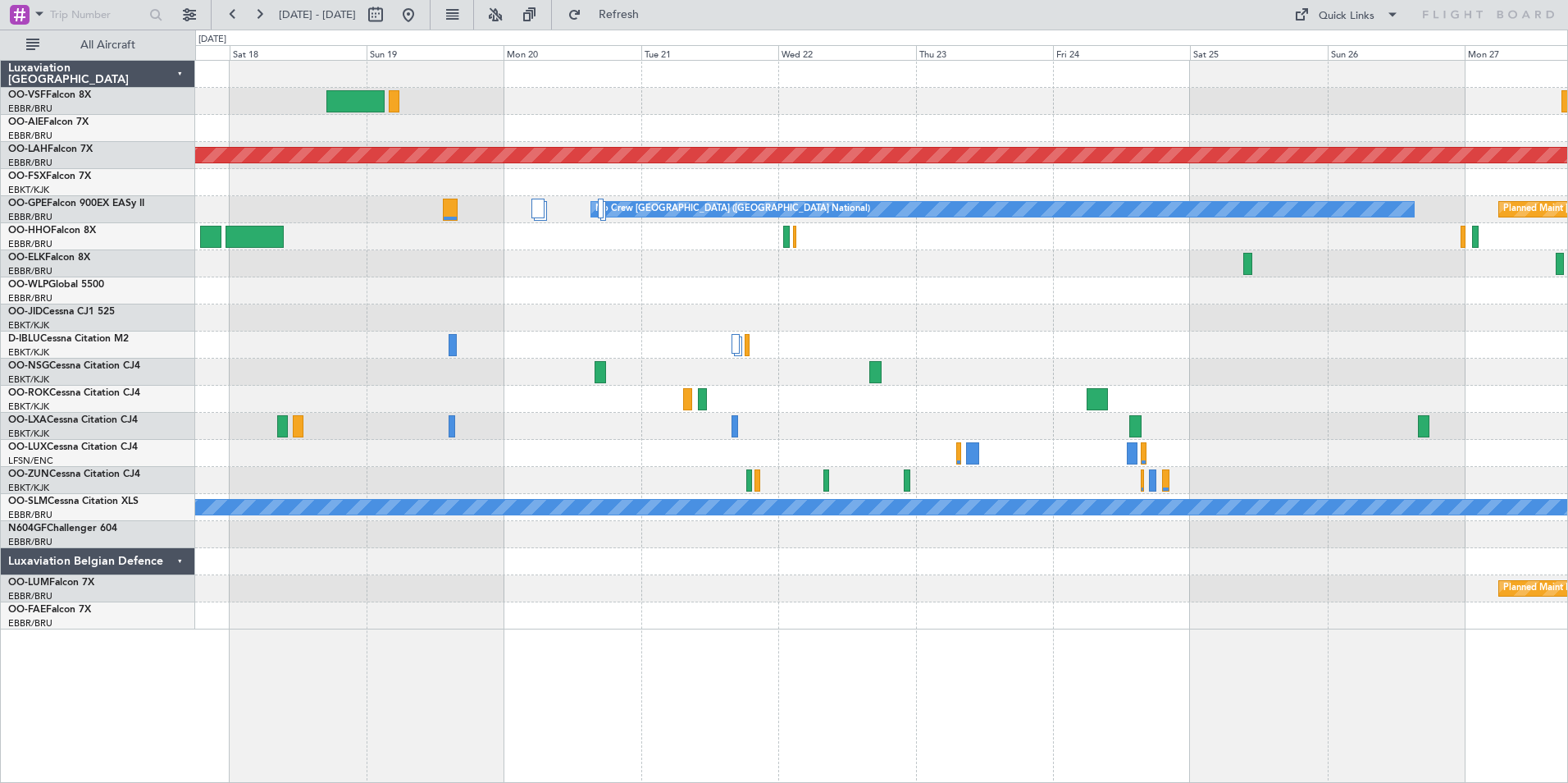
click at [554, 249] on div at bounding box center [881, 236] width 1372 height 27
click at [422, 17] on button at bounding box center [408, 15] width 26 height 26
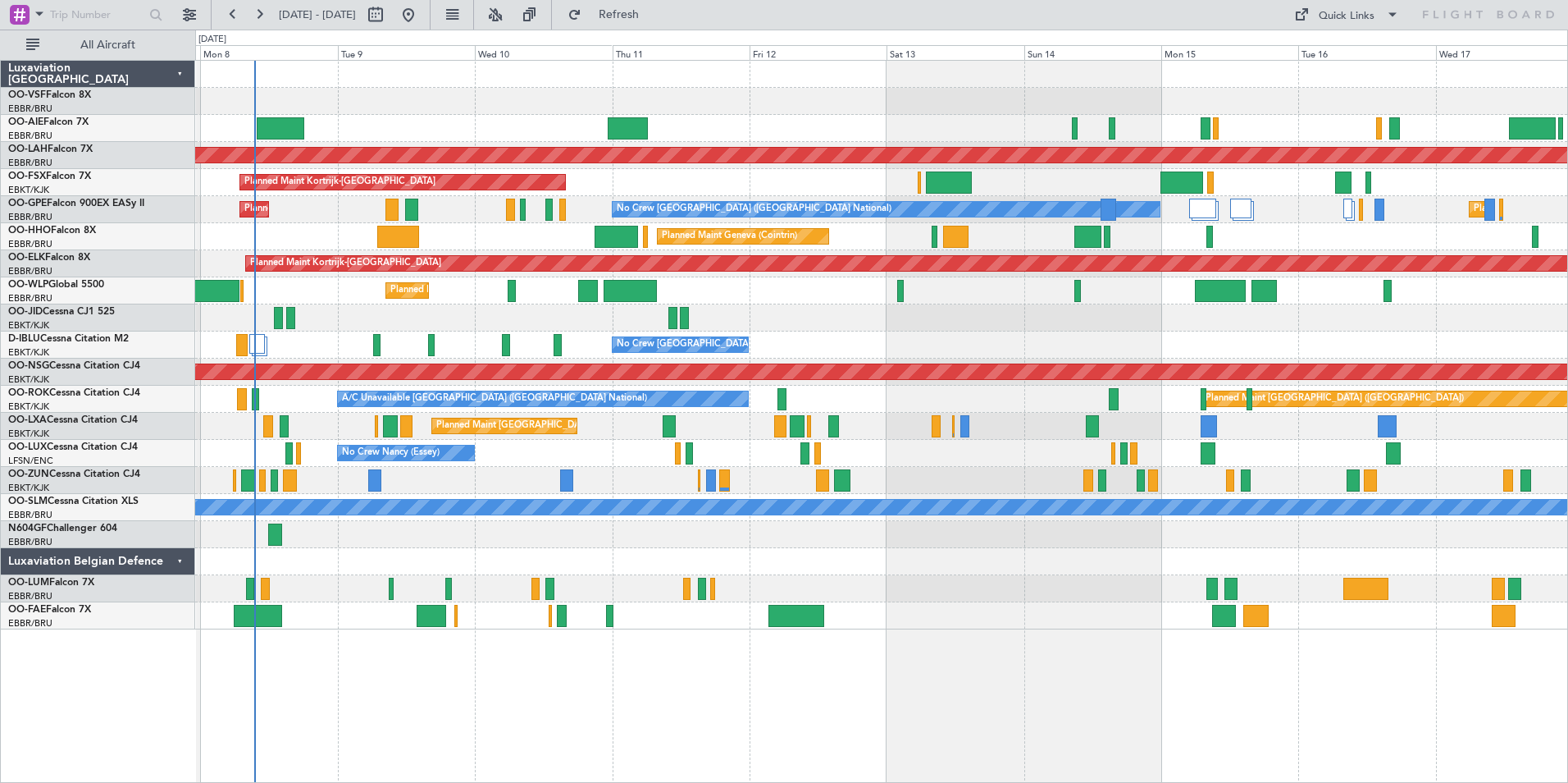
click at [850, 604] on div "Planned Maint [PERSON_NAME]-[GEOGRAPHIC_DATA][PERSON_NAME] ([GEOGRAPHIC_DATA][P…" at bounding box center [881, 421] width 1373 height 723
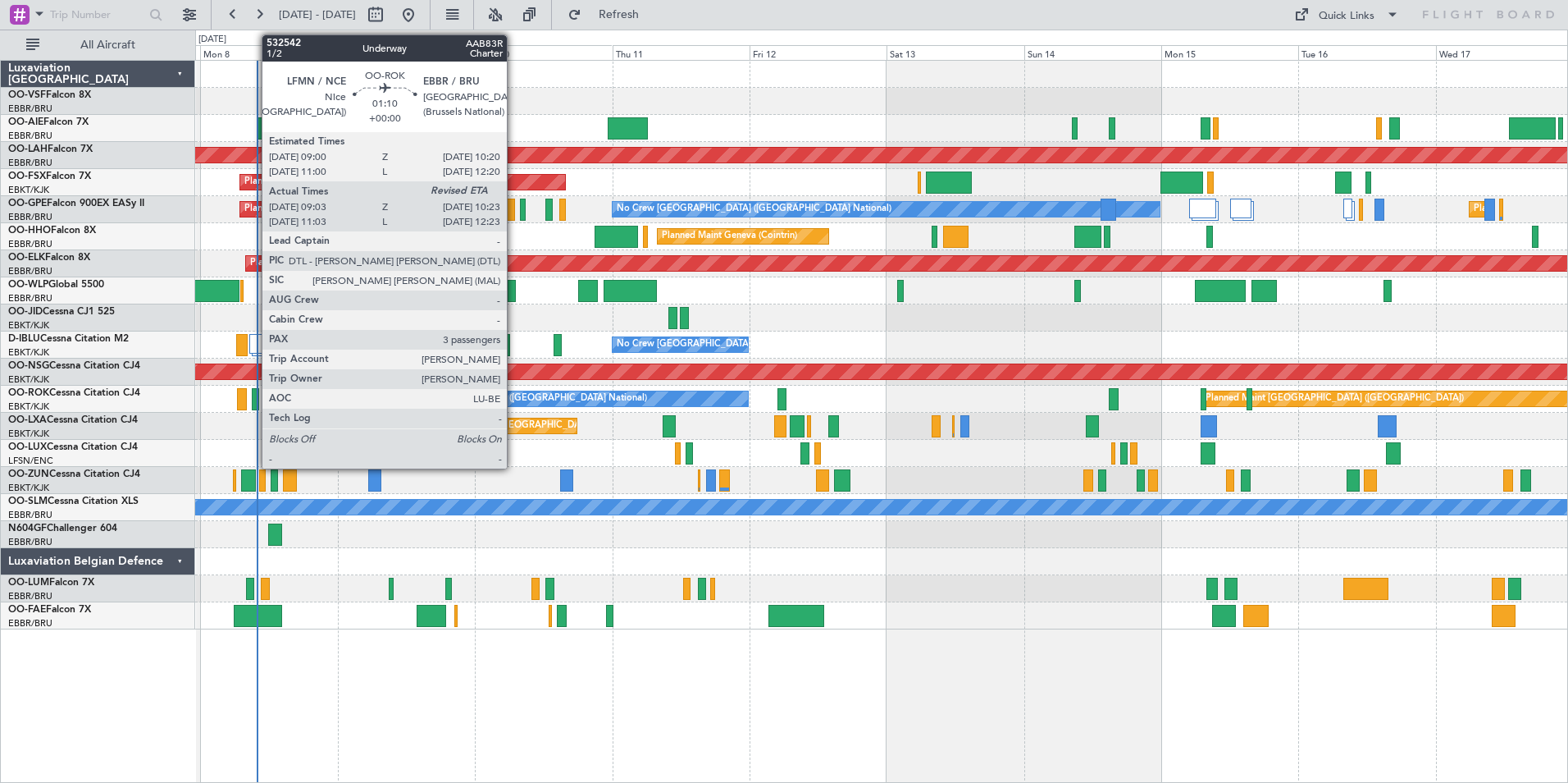
click at [254, 400] on div at bounding box center [255, 398] width 8 height 22
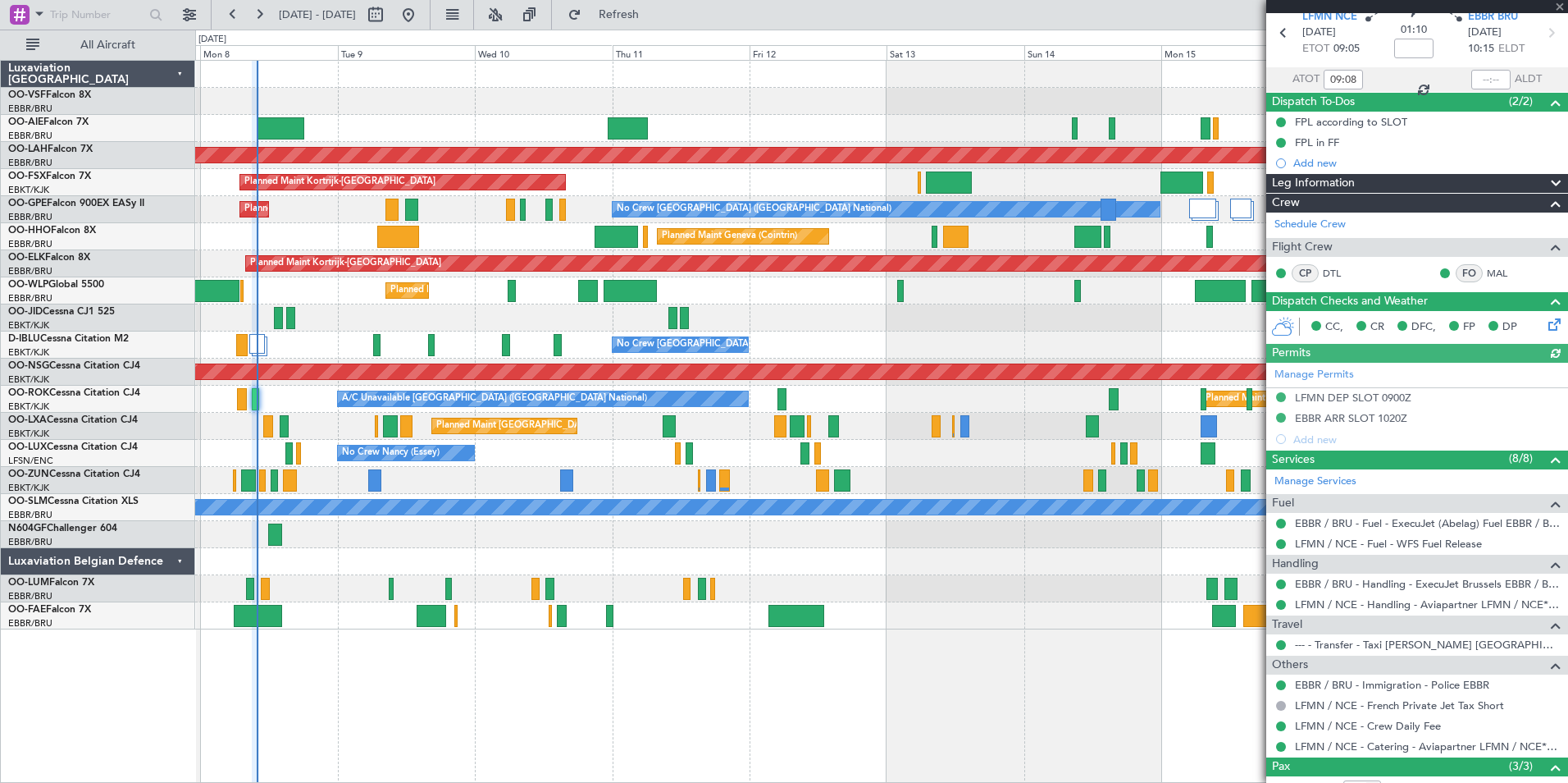
scroll to position [199, 0]
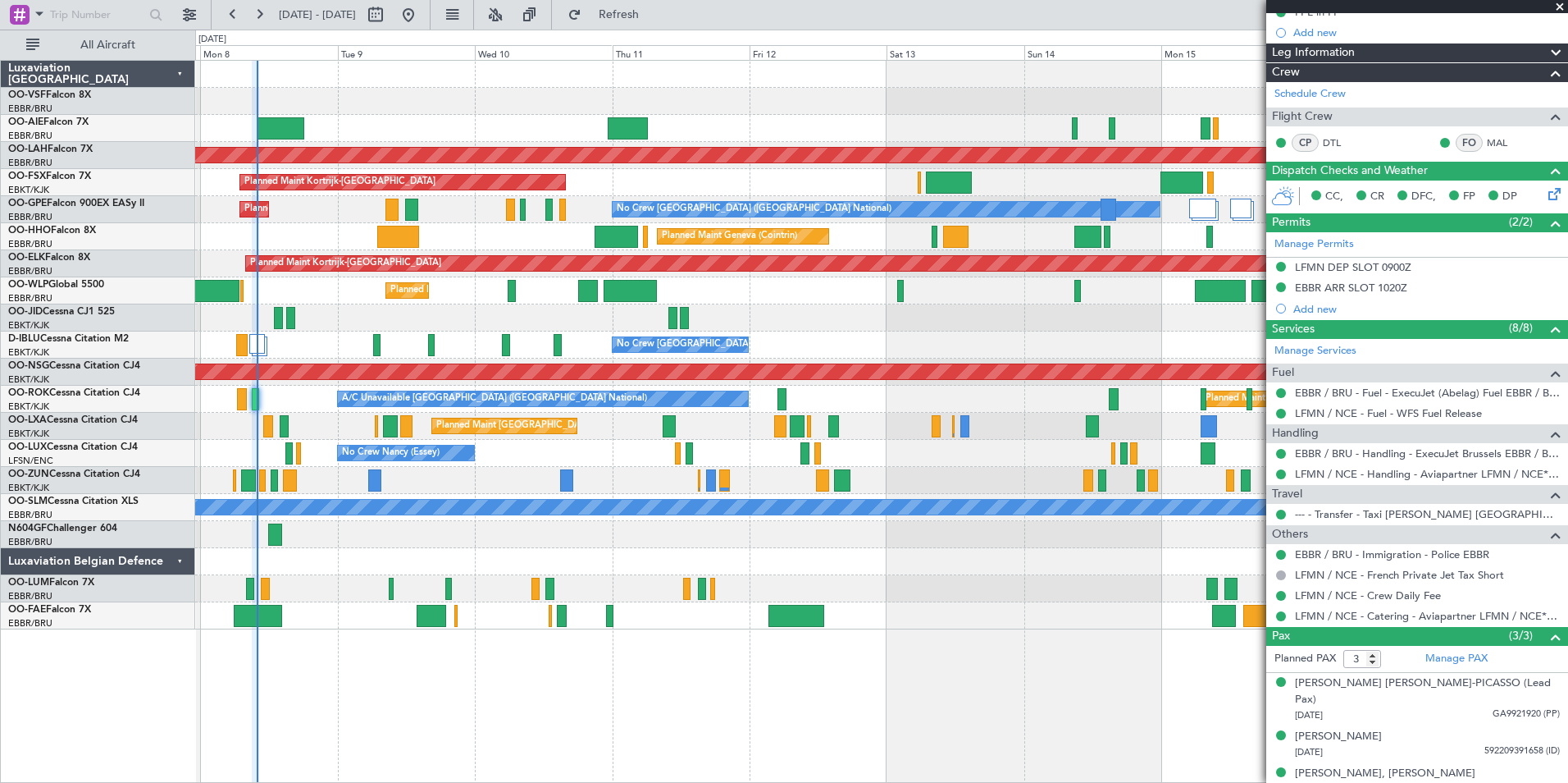
click at [1560, 3] on span at bounding box center [1559, 7] width 17 height 15
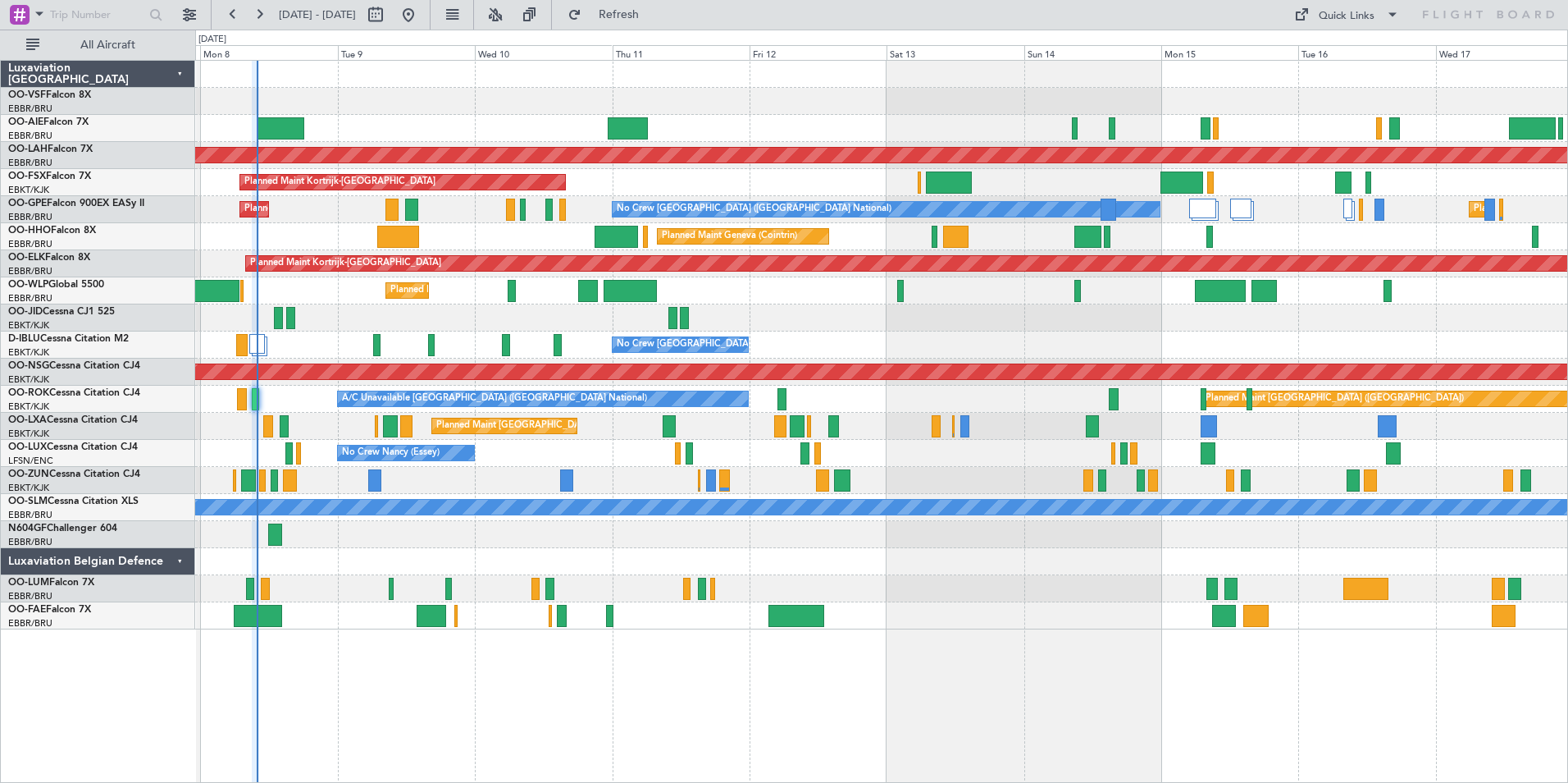
type input "0"
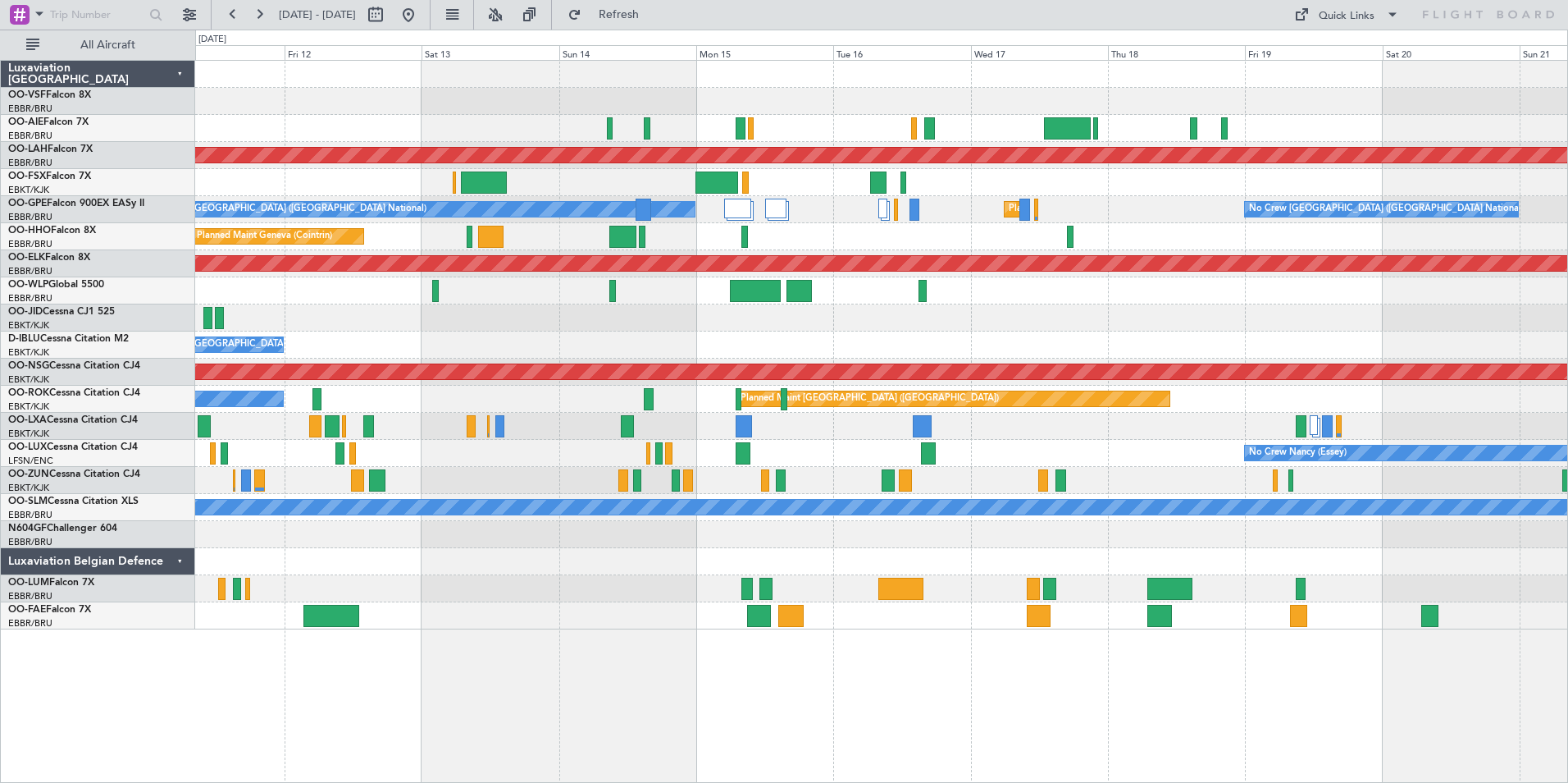
click at [864, 416] on div "Planned Maint [GEOGRAPHIC_DATA] ([GEOGRAPHIC_DATA] National)" at bounding box center [881, 426] width 1372 height 27
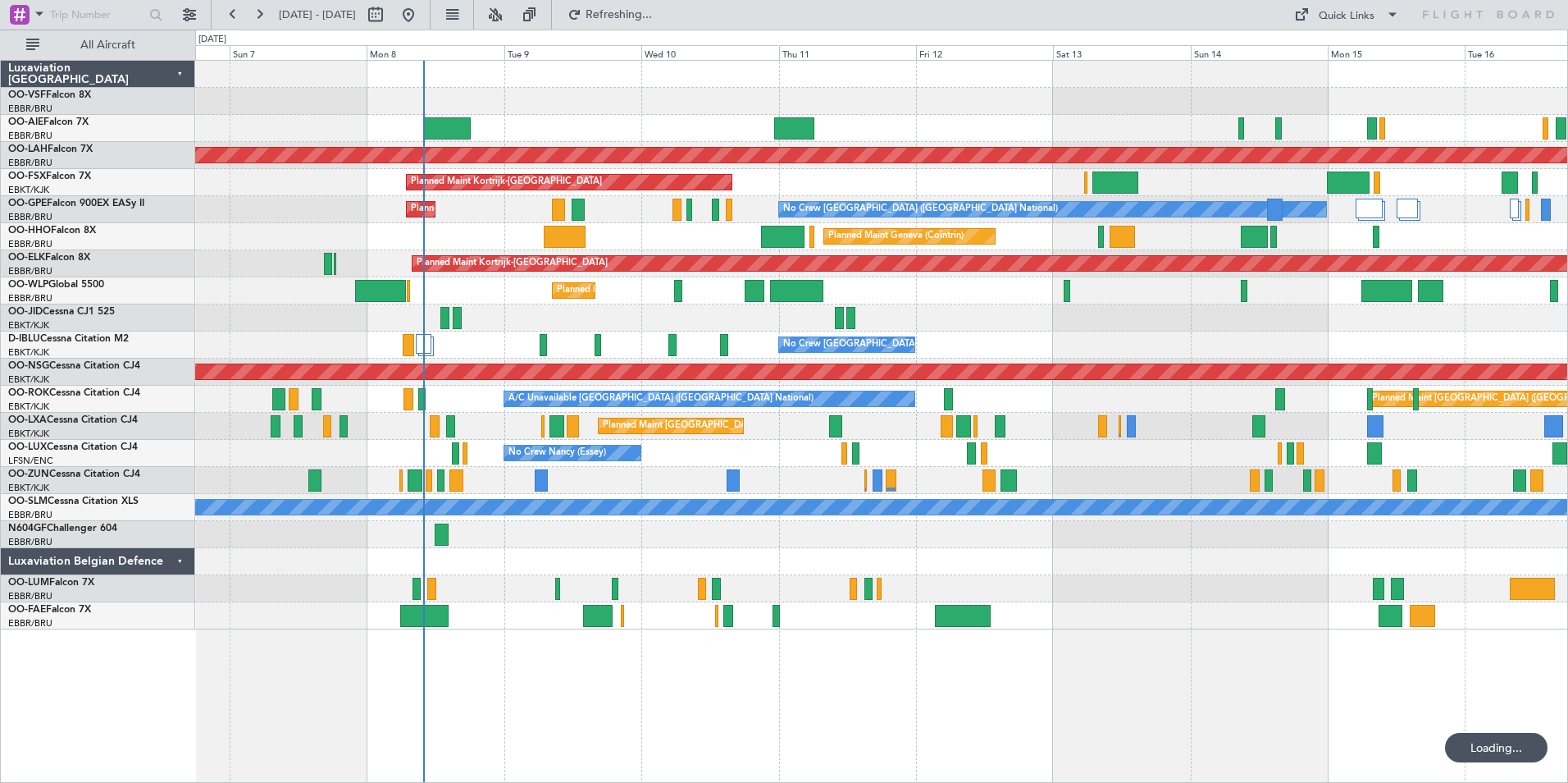
click at [1439, 451] on div "Unplanned Maint Brussels (Brussels National) Planned Maint Alton-st Louis (St L…" at bounding box center [881, 345] width 1372 height 569
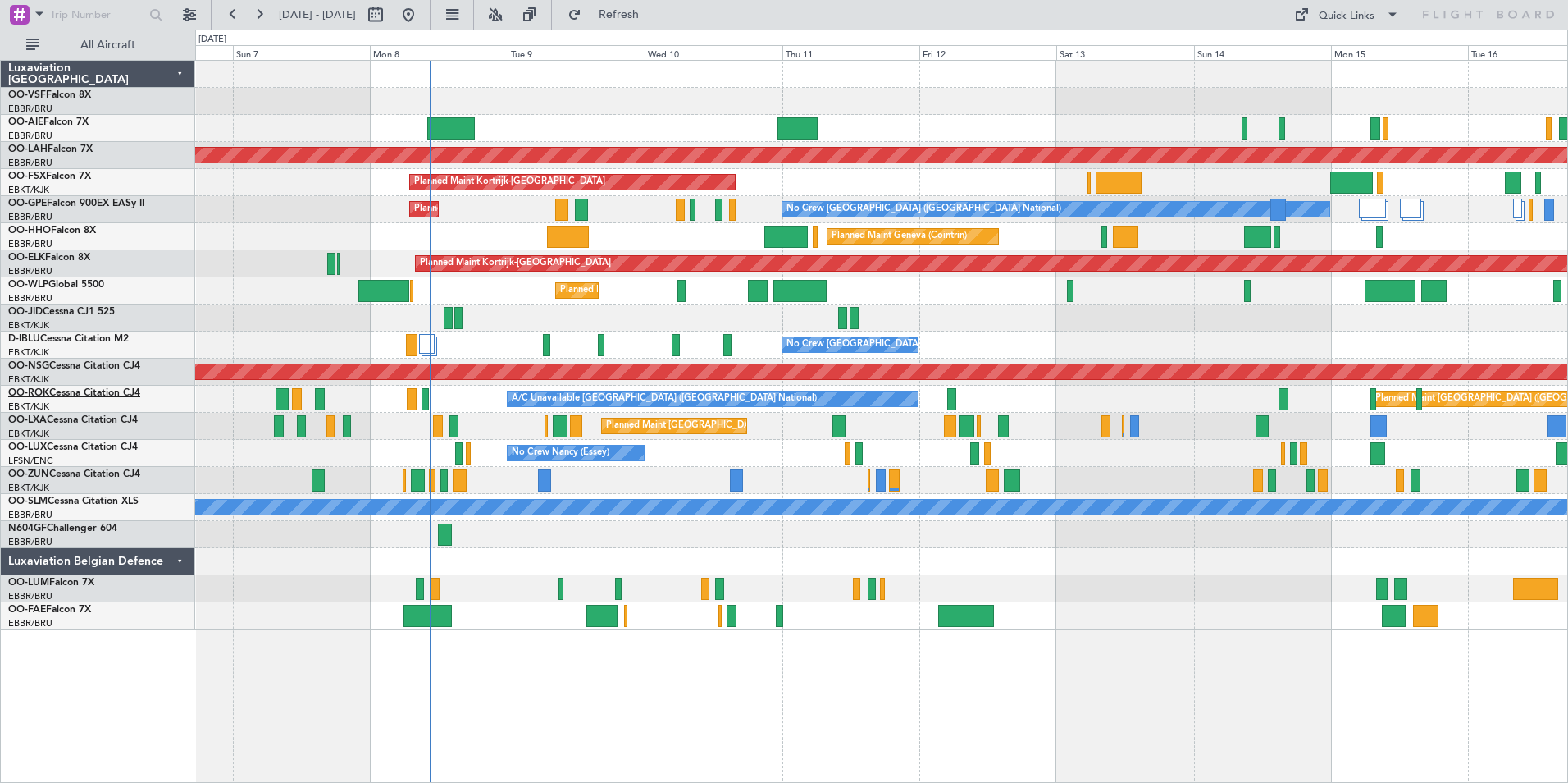
click at [44, 395] on span "OO-ROK" at bounding box center [28, 392] width 41 height 10
click at [260, 18] on button at bounding box center [259, 15] width 26 height 26
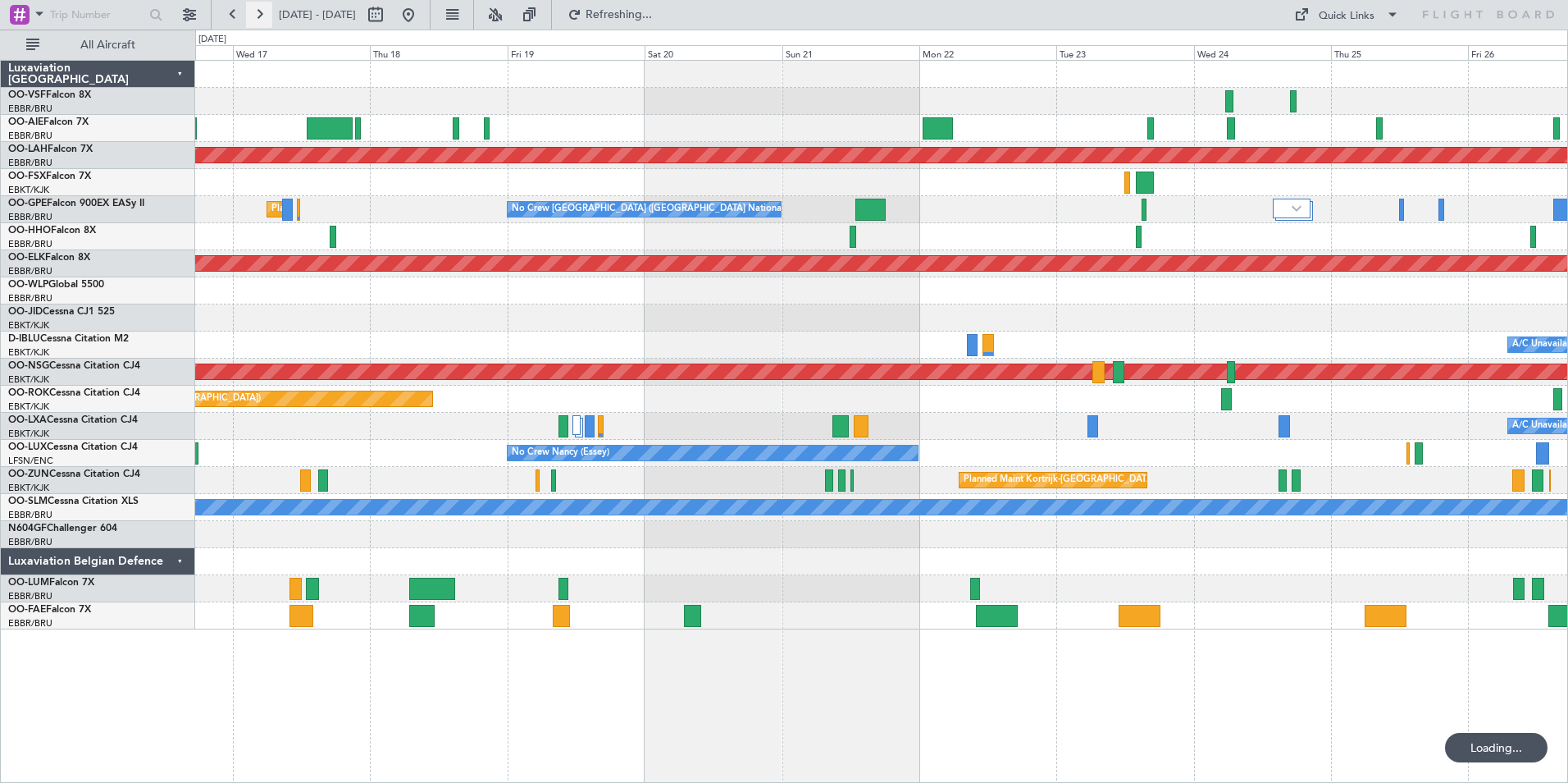
click at [254, 17] on button at bounding box center [259, 15] width 26 height 26
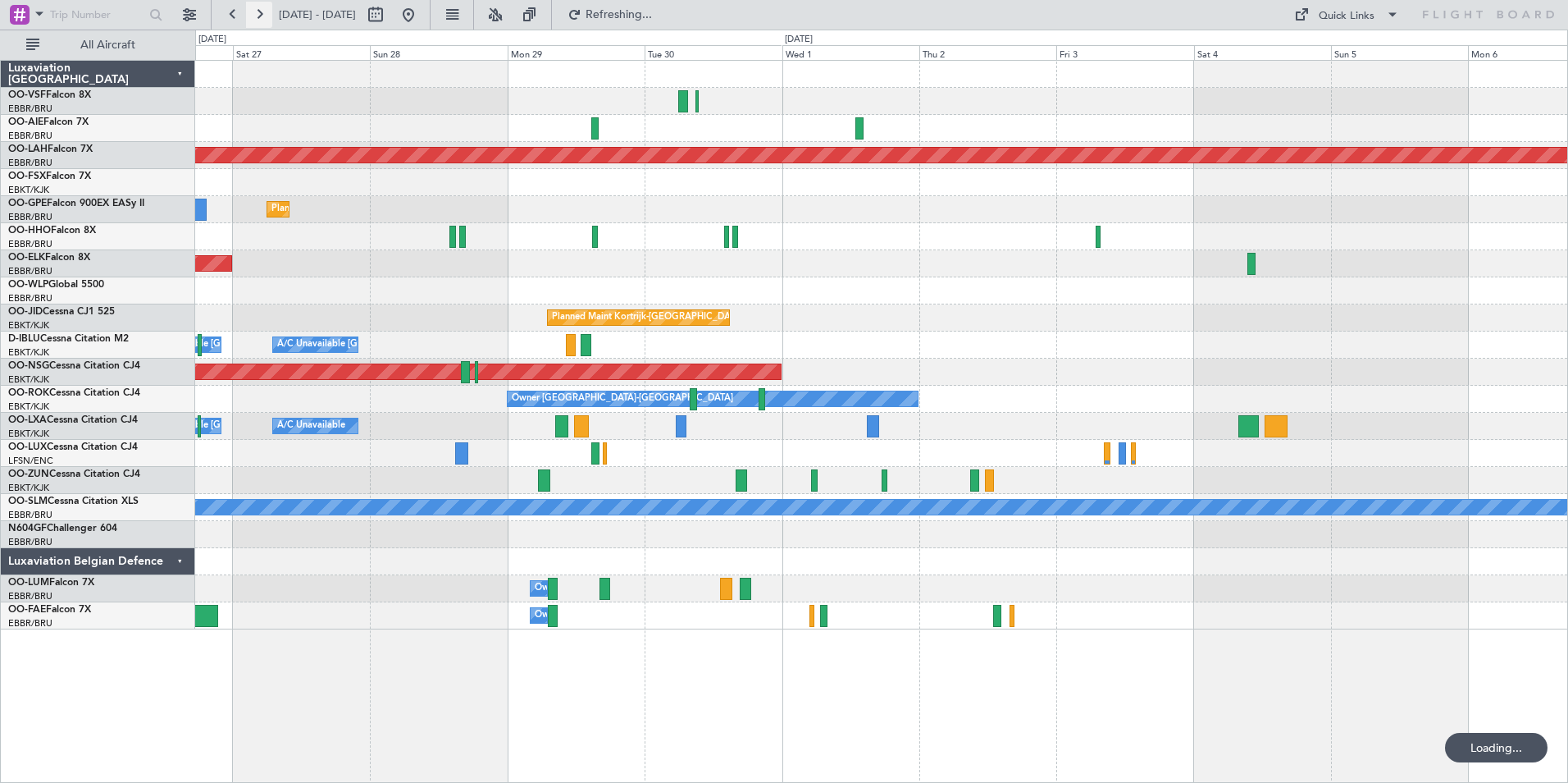
click at [254, 17] on button at bounding box center [259, 15] width 26 height 26
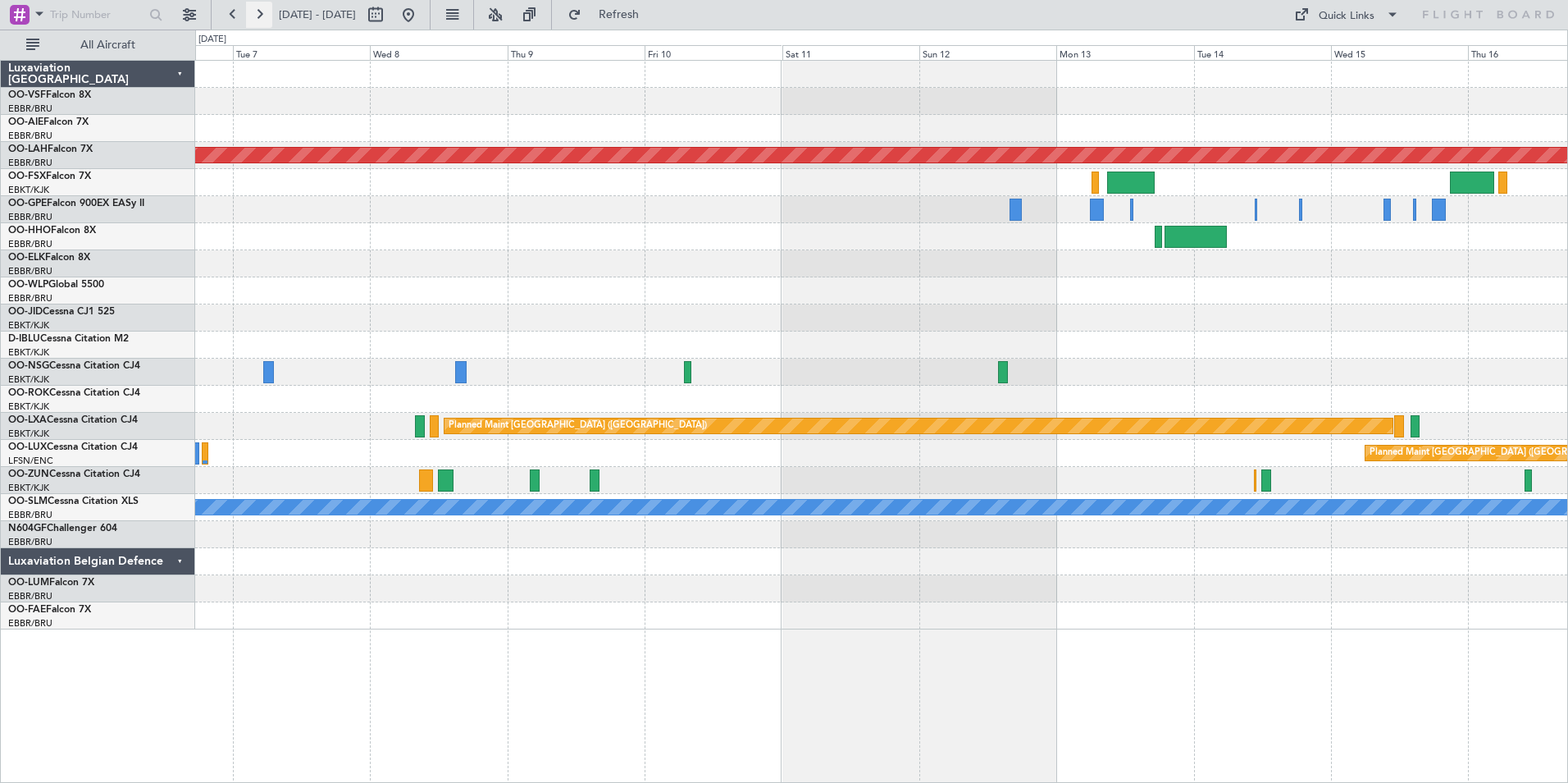
click at [254, 17] on button at bounding box center [259, 15] width 26 height 26
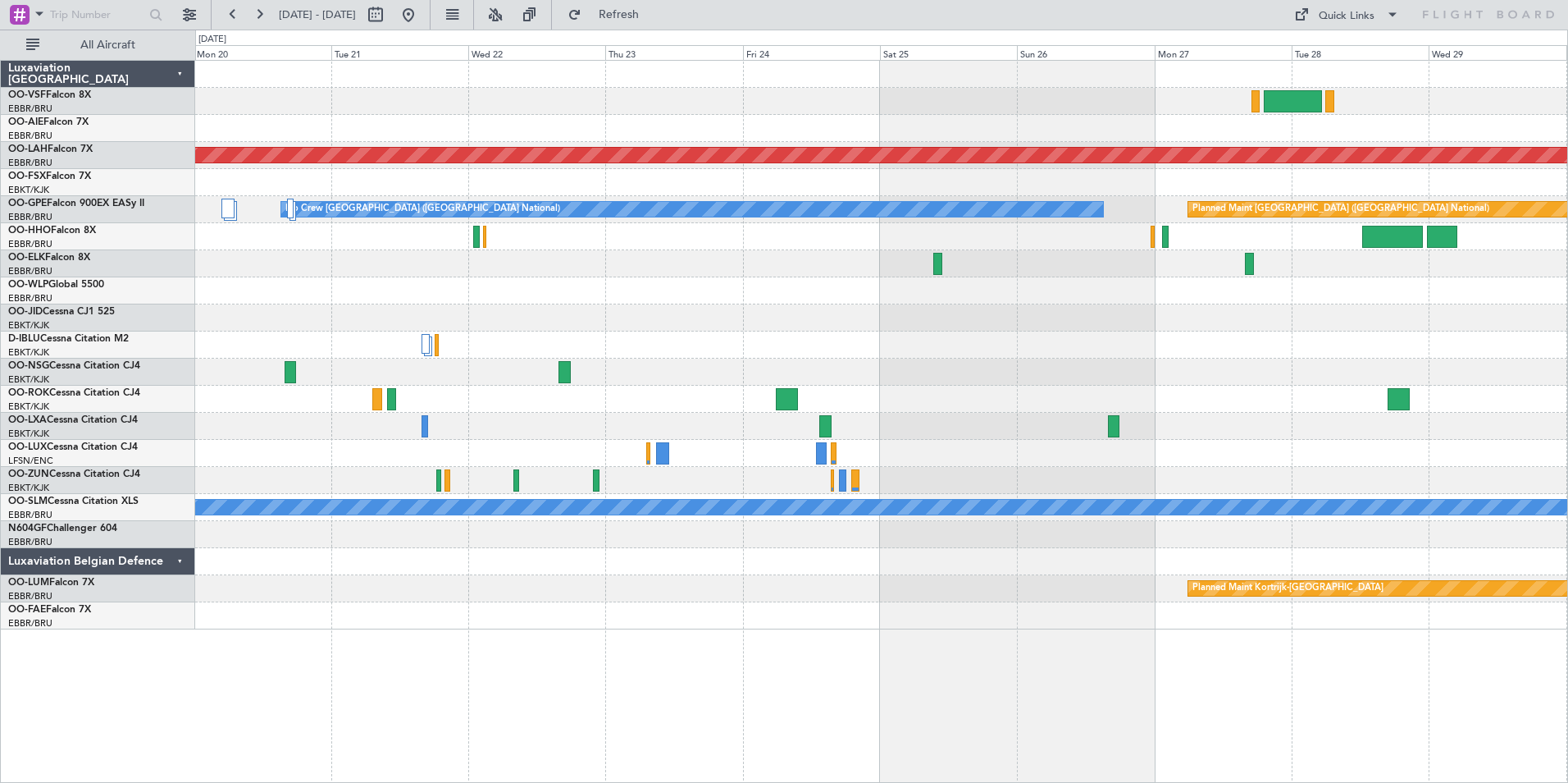
click at [431, 242] on div at bounding box center [881, 236] width 1372 height 27
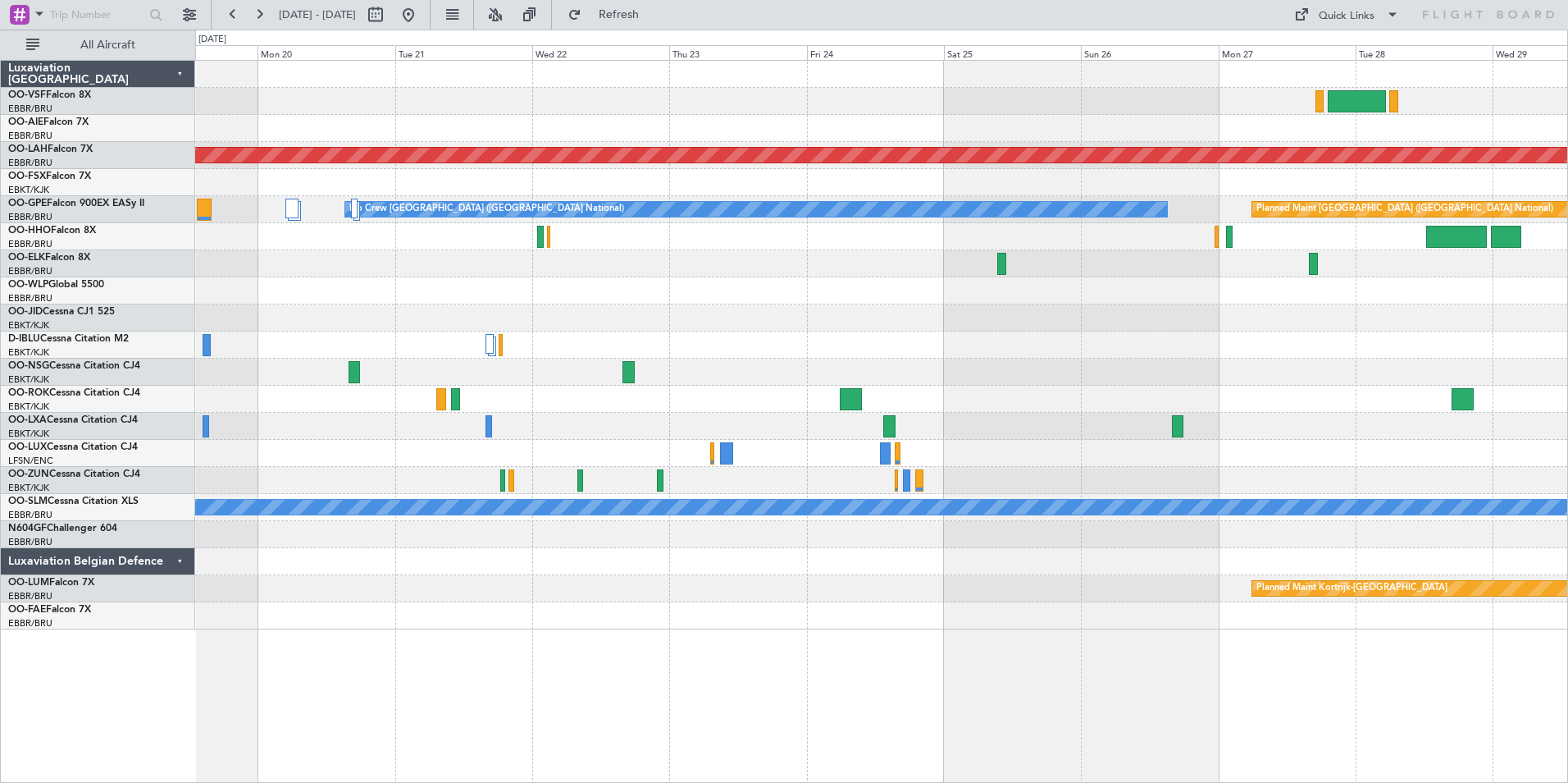
click at [429, 247] on div at bounding box center [881, 236] width 1372 height 27
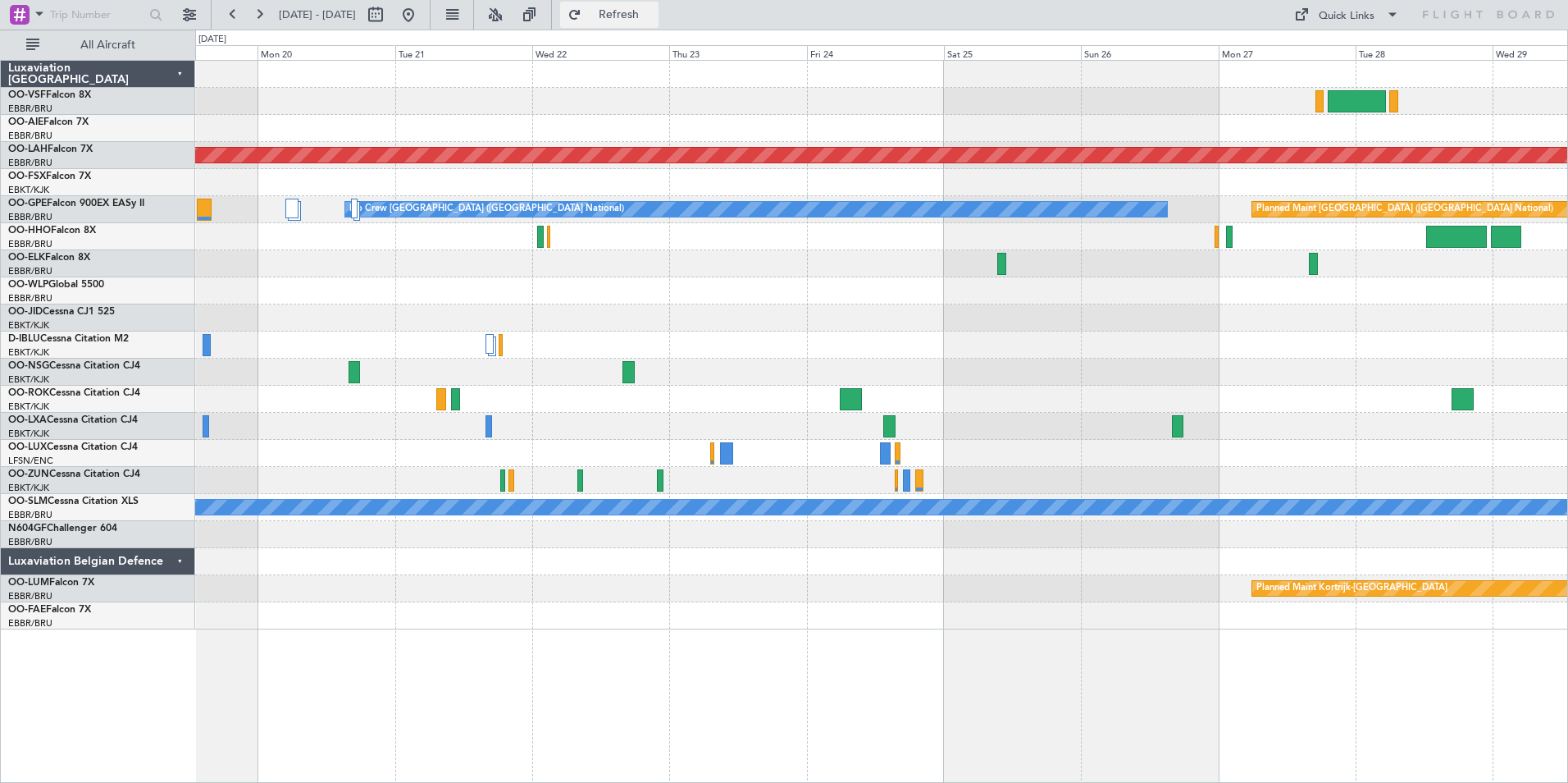
click at [654, 15] on span "Refresh" at bounding box center [619, 14] width 69 height 11
